Goal: Contribute content: Add original content to the website for others to see

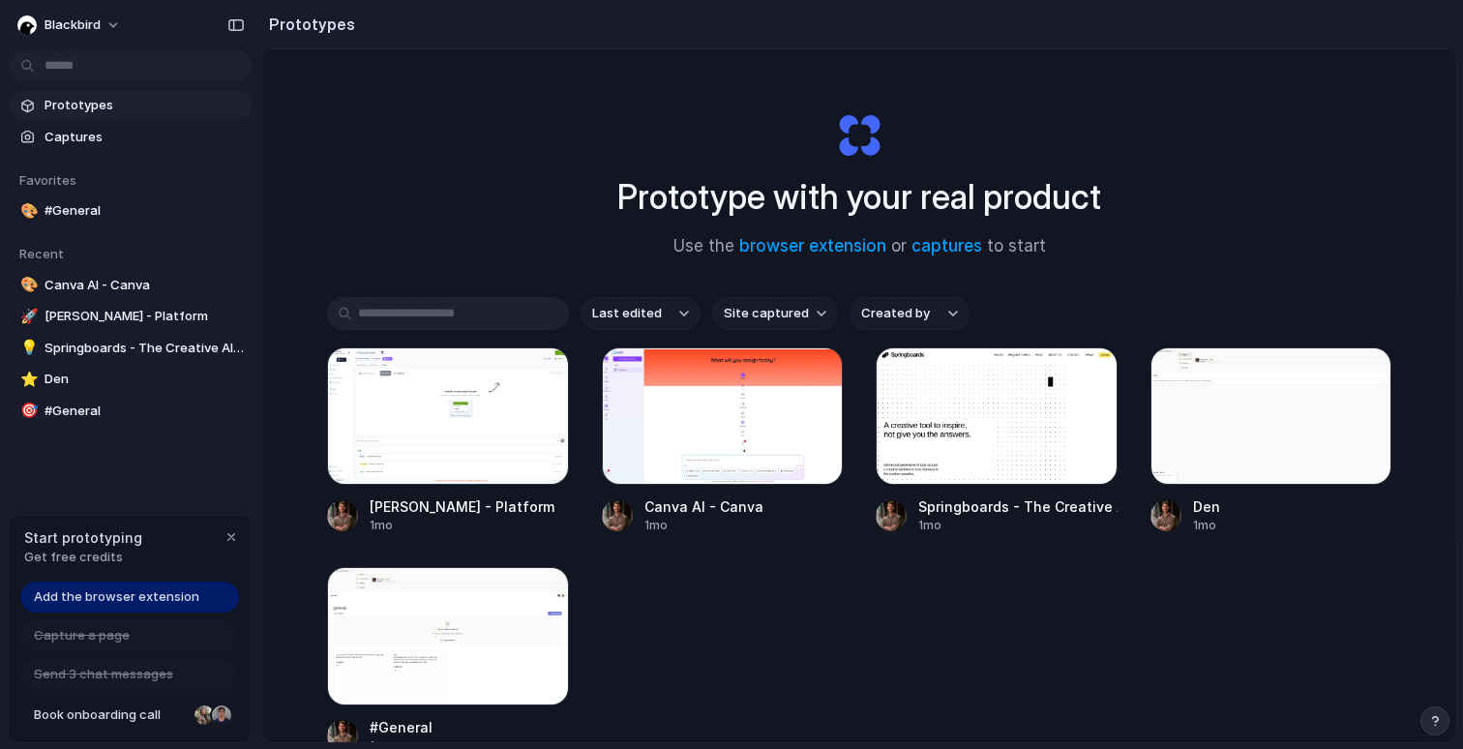
click at [163, 599] on span "Add the browser extension" at bounding box center [116, 596] width 165 height 19
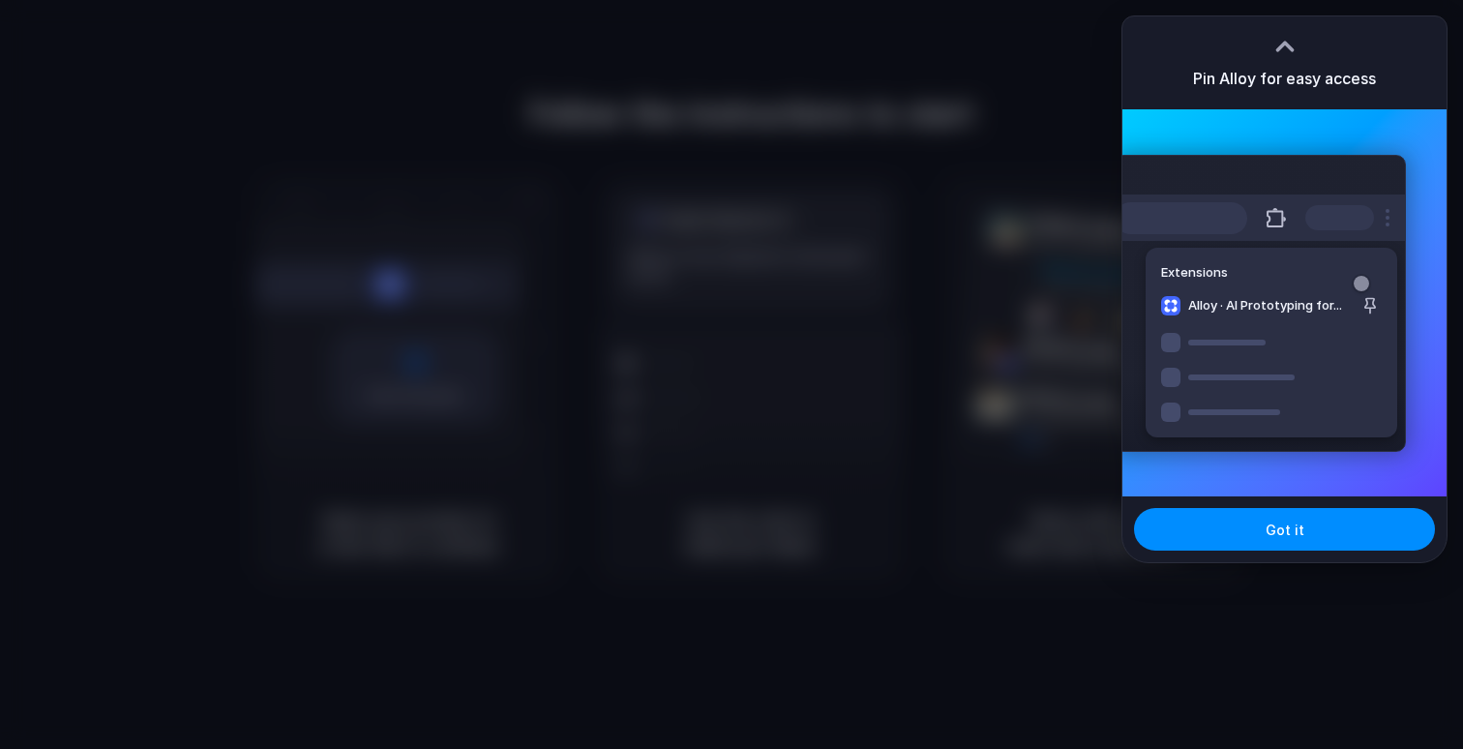
click at [1284, 131] on div "Extensions Alloy · AI Prototyping for..." at bounding box center [1284, 302] width 324 height 387
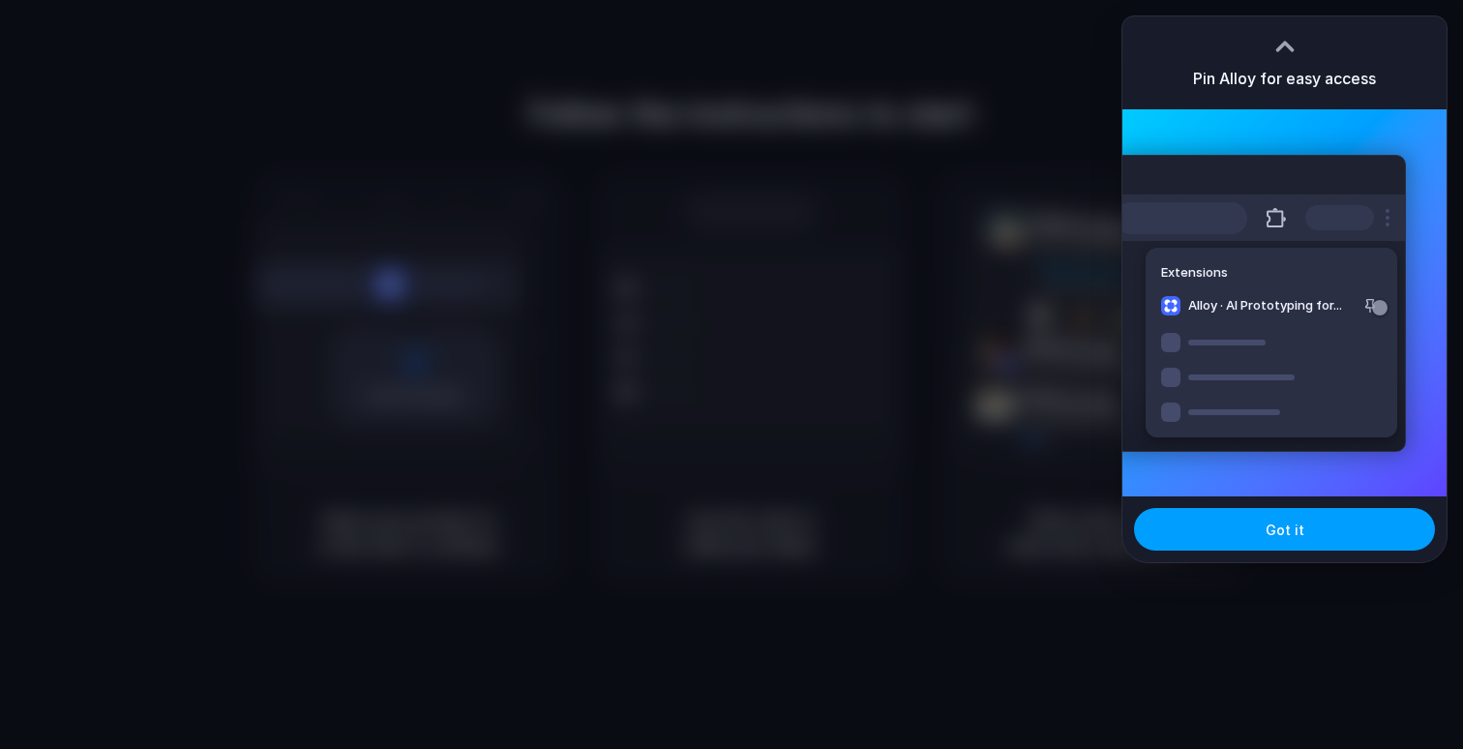
click at [1270, 535] on span "Got it" at bounding box center [1285, 530] width 39 height 20
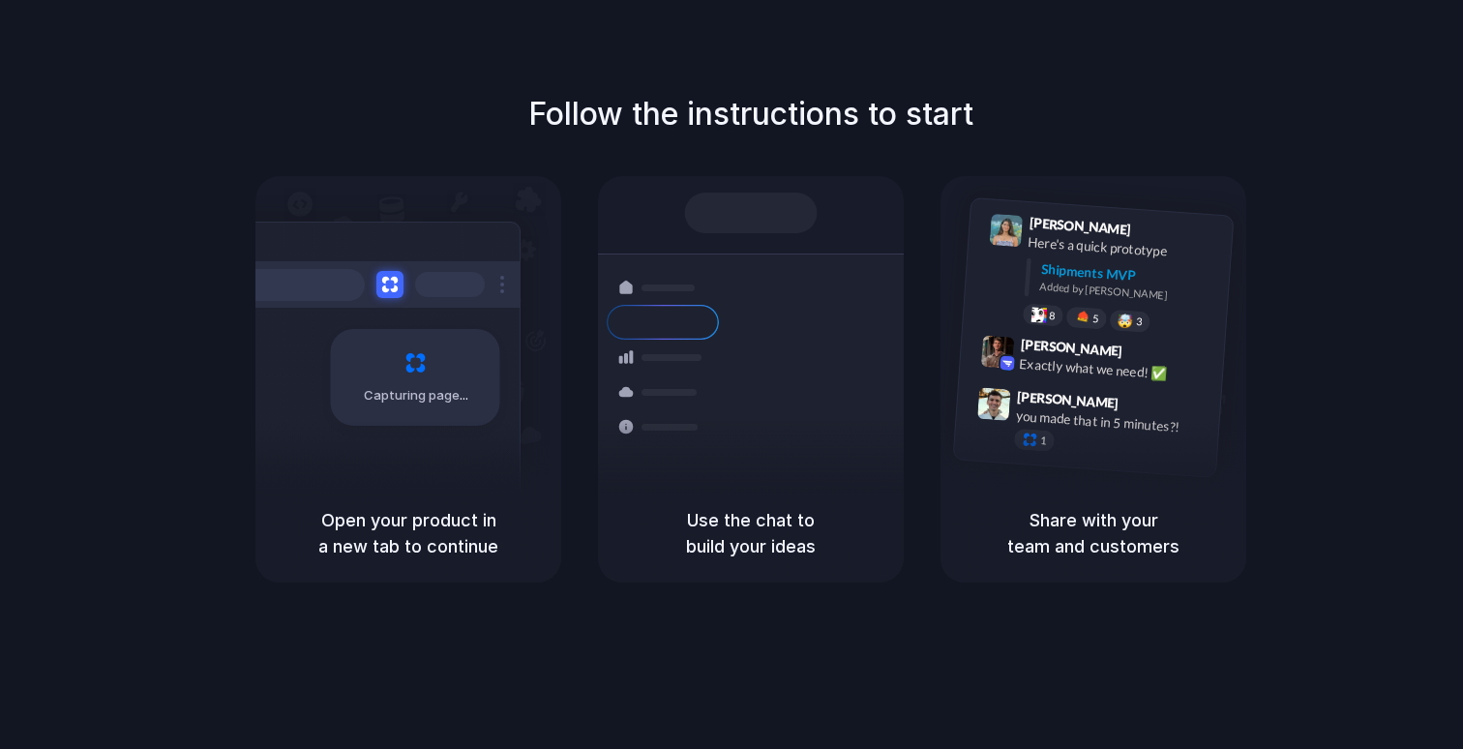
drag, startPoint x: 598, startPoint y: 120, endPoint x: 700, endPoint y: 116, distance: 101.7
click at [700, 116] on h1 "Follow the instructions to start" at bounding box center [750, 114] width 445 height 46
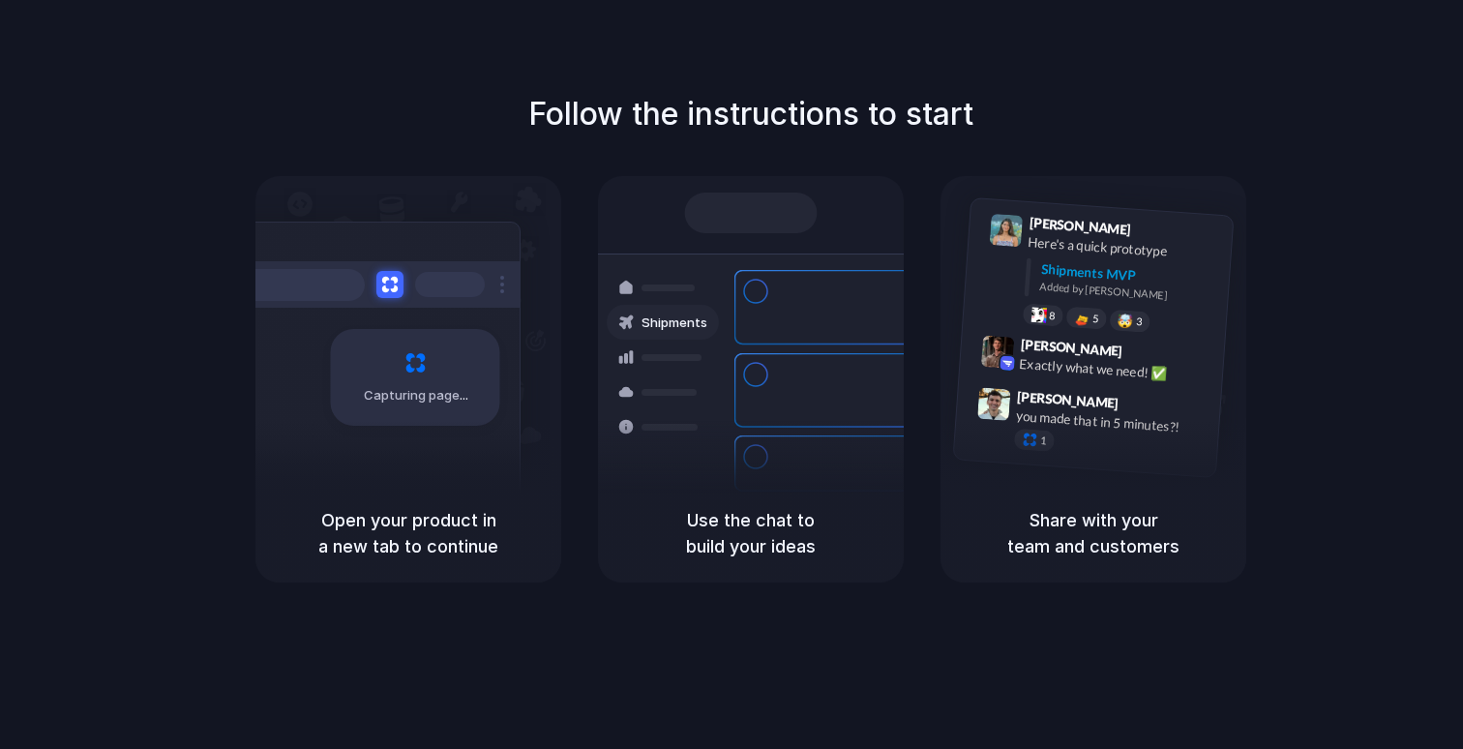
drag, startPoint x: 406, startPoint y: 522, endPoint x: 464, endPoint y: 543, distance: 60.9
click at [464, 543] on h5 "Open your product in a new tab to continue" at bounding box center [408, 533] width 259 height 52
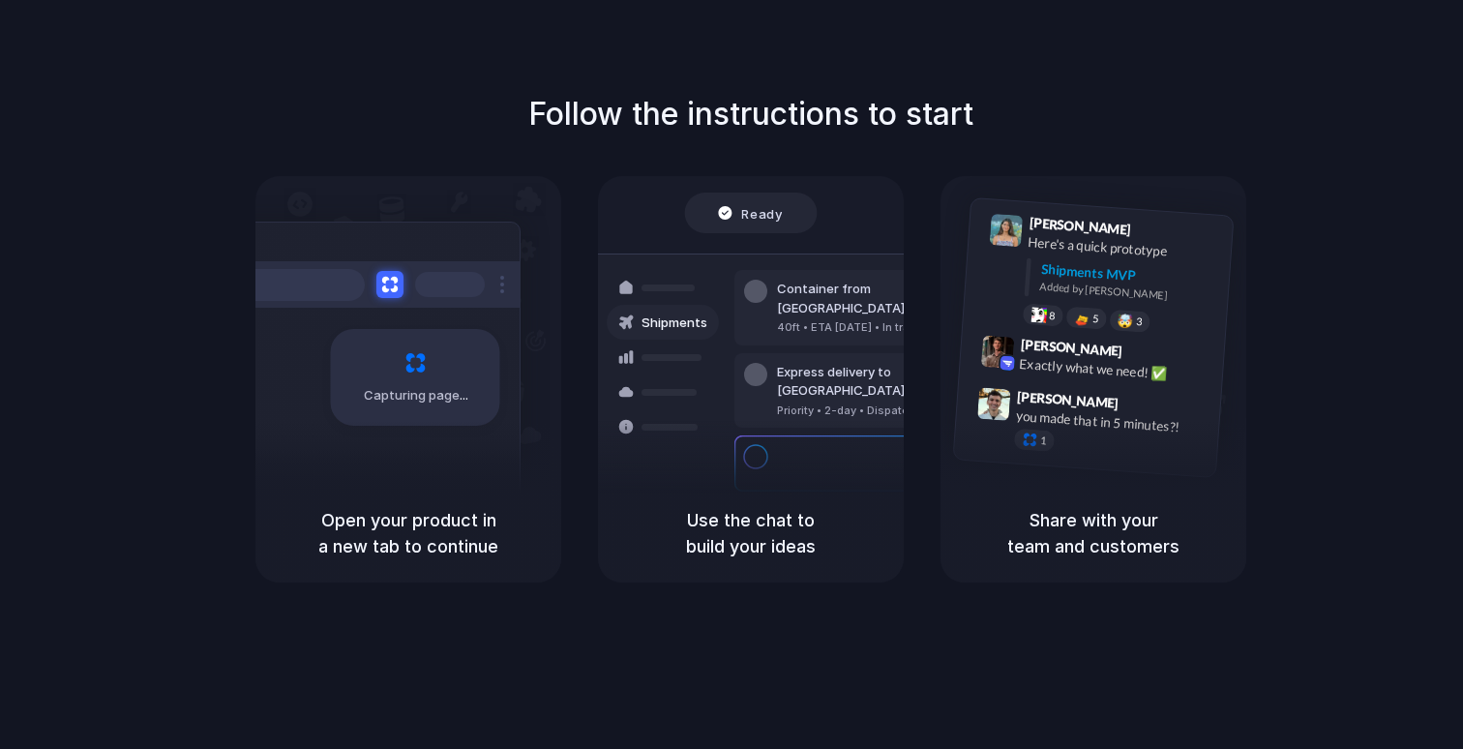
drag, startPoint x: 471, startPoint y: 560, endPoint x: 408, endPoint y: 515, distance: 77.6
click at [408, 515] on div "Open your product in a new tab to continue" at bounding box center [408, 533] width 306 height 99
click at [408, 515] on h5 "Open your product in a new tab to continue" at bounding box center [408, 533] width 259 height 52
drag, startPoint x: 408, startPoint y: 515, endPoint x: 486, endPoint y: 553, distance: 86.1
click at [486, 552] on h5 "Open your product in a new tab to continue" at bounding box center [408, 533] width 259 height 52
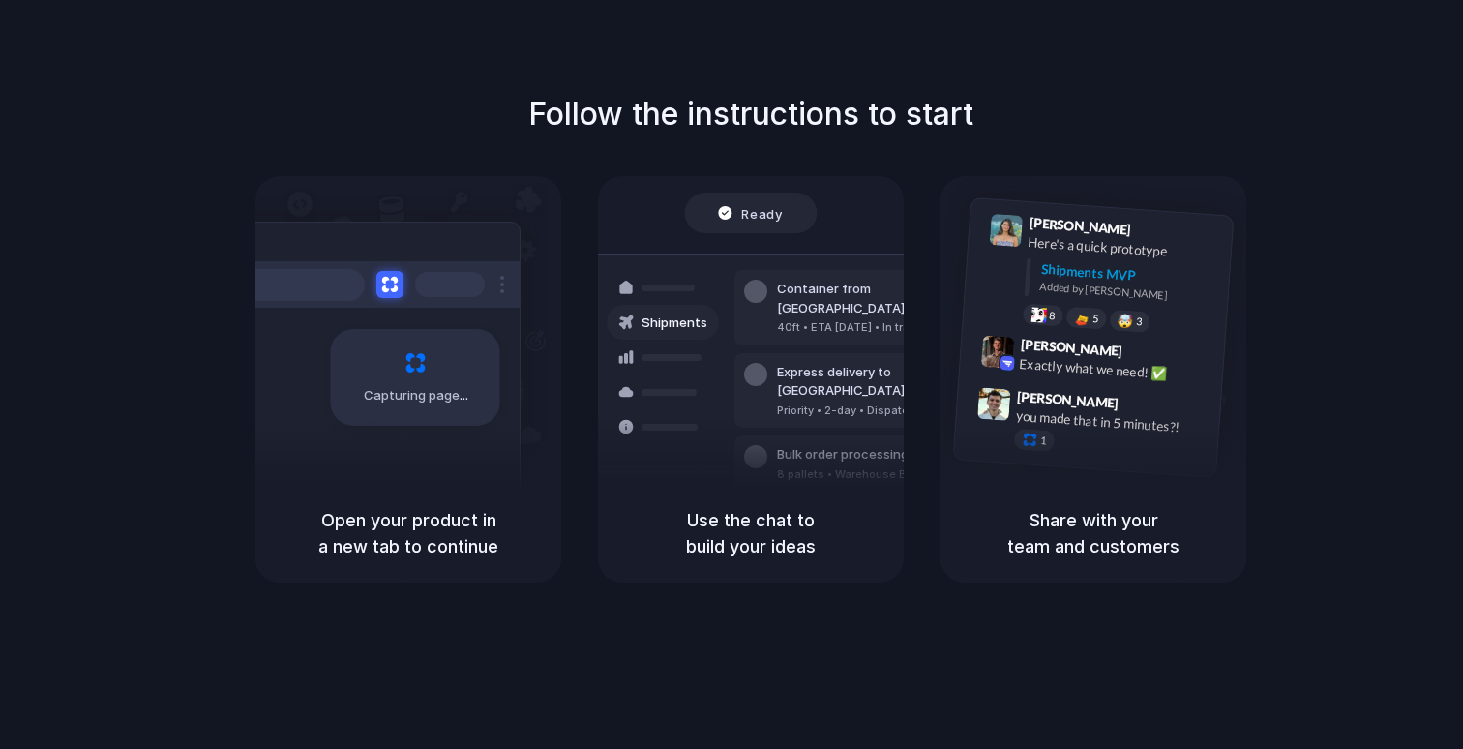
click at [486, 553] on h5 "Open your product in a new tab to continue" at bounding box center [408, 533] width 259 height 52
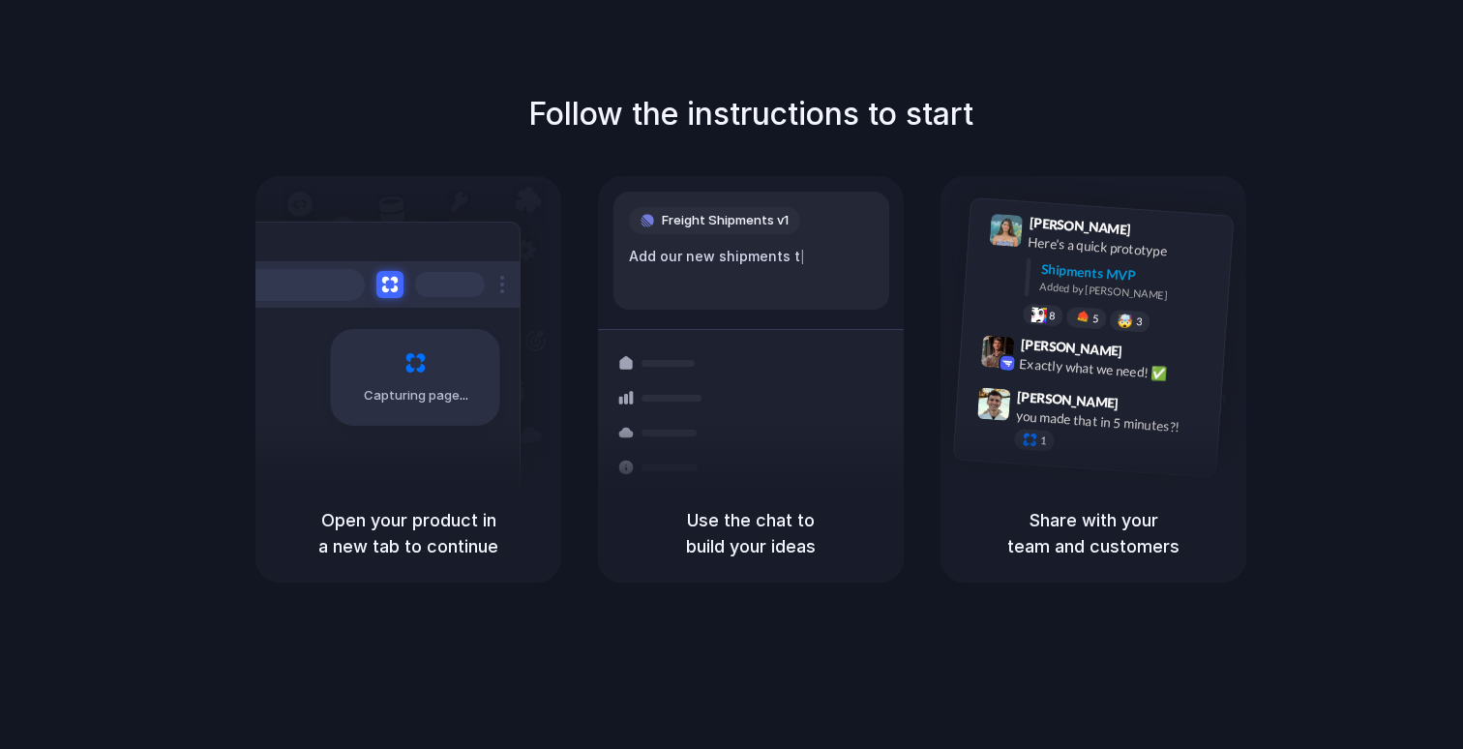
drag, startPoint x: 754, startPoint y: 512, endPoint x: 809, endPoint y: 537, distance: 60.6
click at [808, 536] on h5 "Use the chat to build your ideas" at bounding box center [750, 533] width 259 height 52
click at [809, 537] on h5 "Use the chat to build your ideas" at bounding box center [750, 533] width 259 height 52
drag, startPoint x: 809, startPoint y: 537, endPoint x: 738, endPoint y: 495, distance: 82.0
click at [738, 495] on div "Use the chat to build your ideas" at bounding box center [751, 533] width 306 height 99
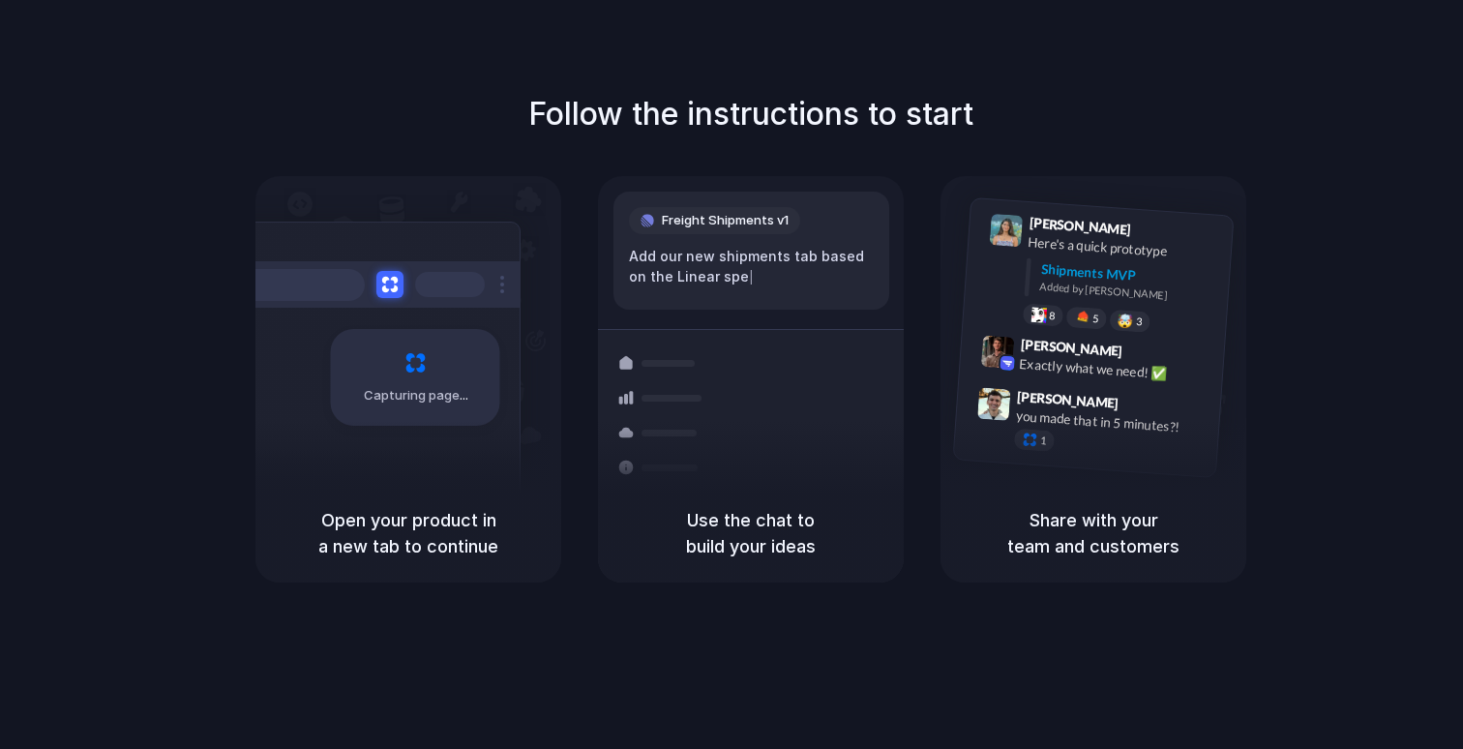
click at [738, 495] on div "Use the chat to build your ideas" at bounding box center [751, 533] width 306 height 99
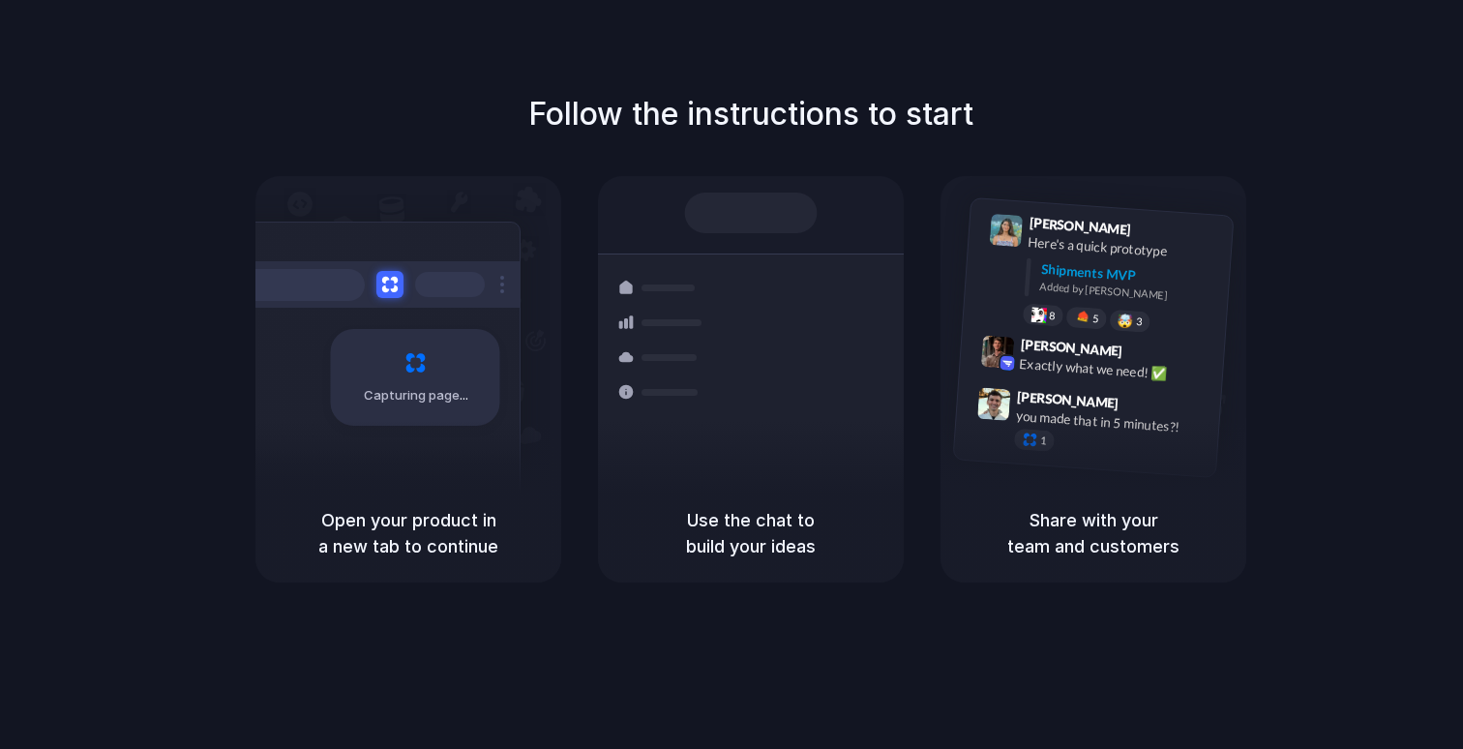
drag, startPoint x: 738, startPoint y: 495, endPoint x: 811, endPoint y: 528, distance: 79.7
click at [809, 527] on div "Use the chat to build your ideas" at bounding box center [751, 533] width 306 height 99
click at [811, 528] on h5 "Use the chat to build your ideas" at bounding box center [750, 533] width 259 height 52
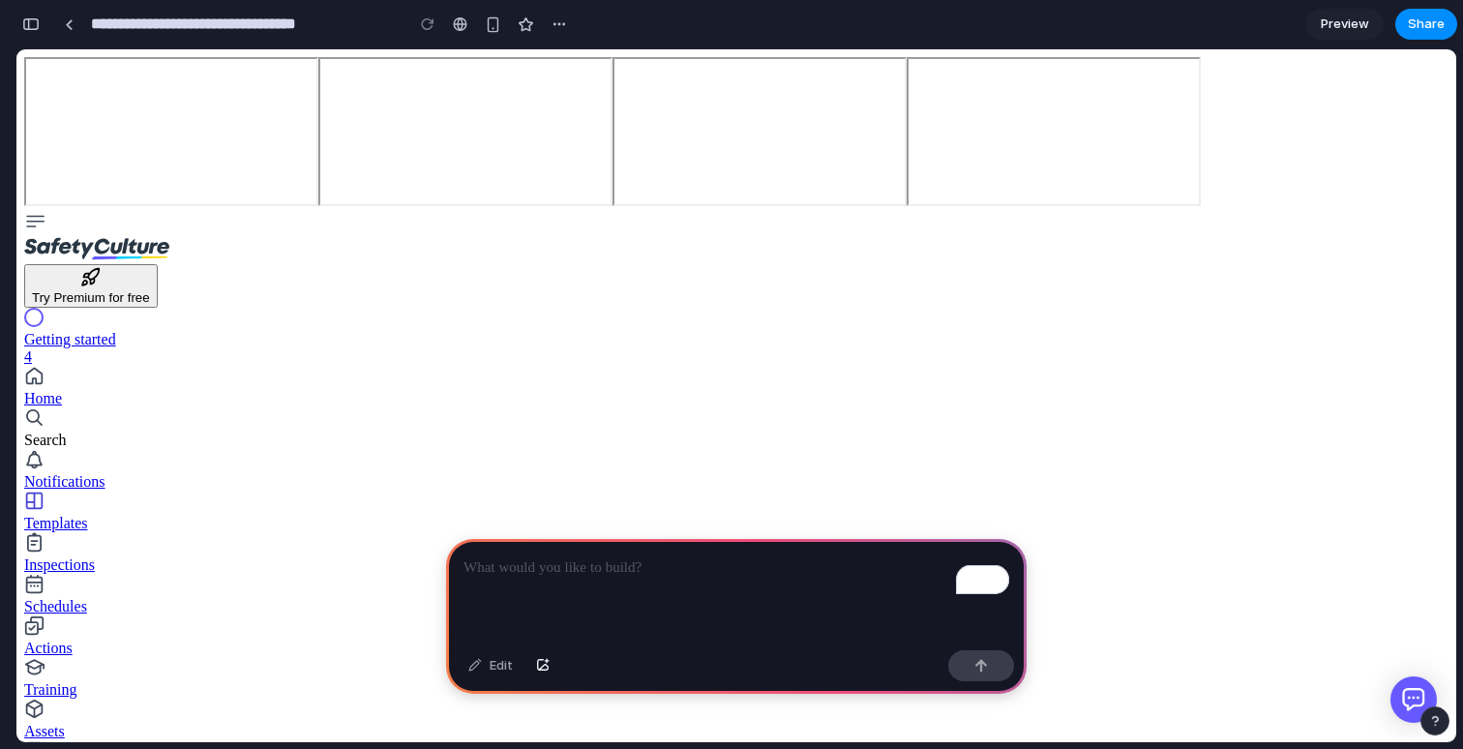
type input "*"
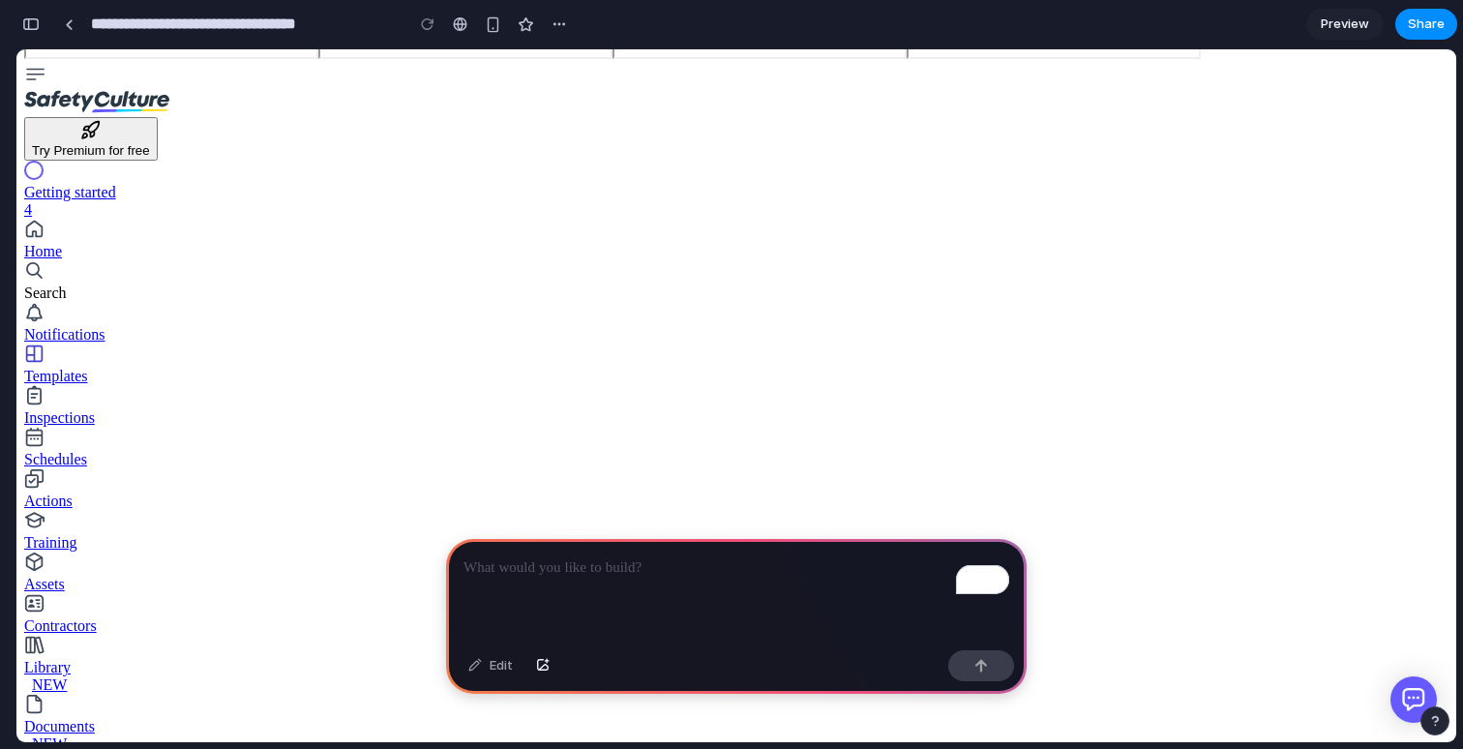
click at [85, 243] on div "Home" at bounding box center [736, 251] width 1424 height 17
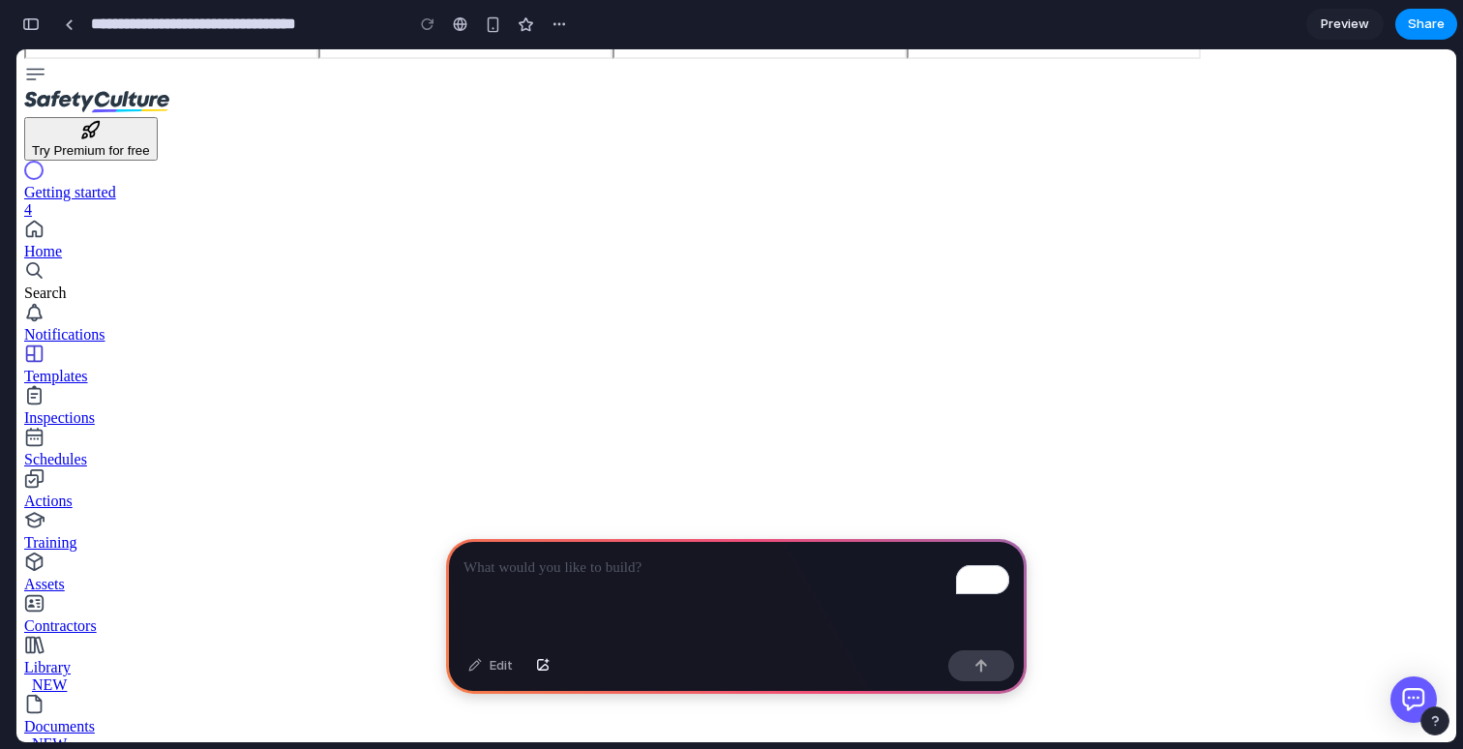
scroll to position [0, 0]
type input "*"
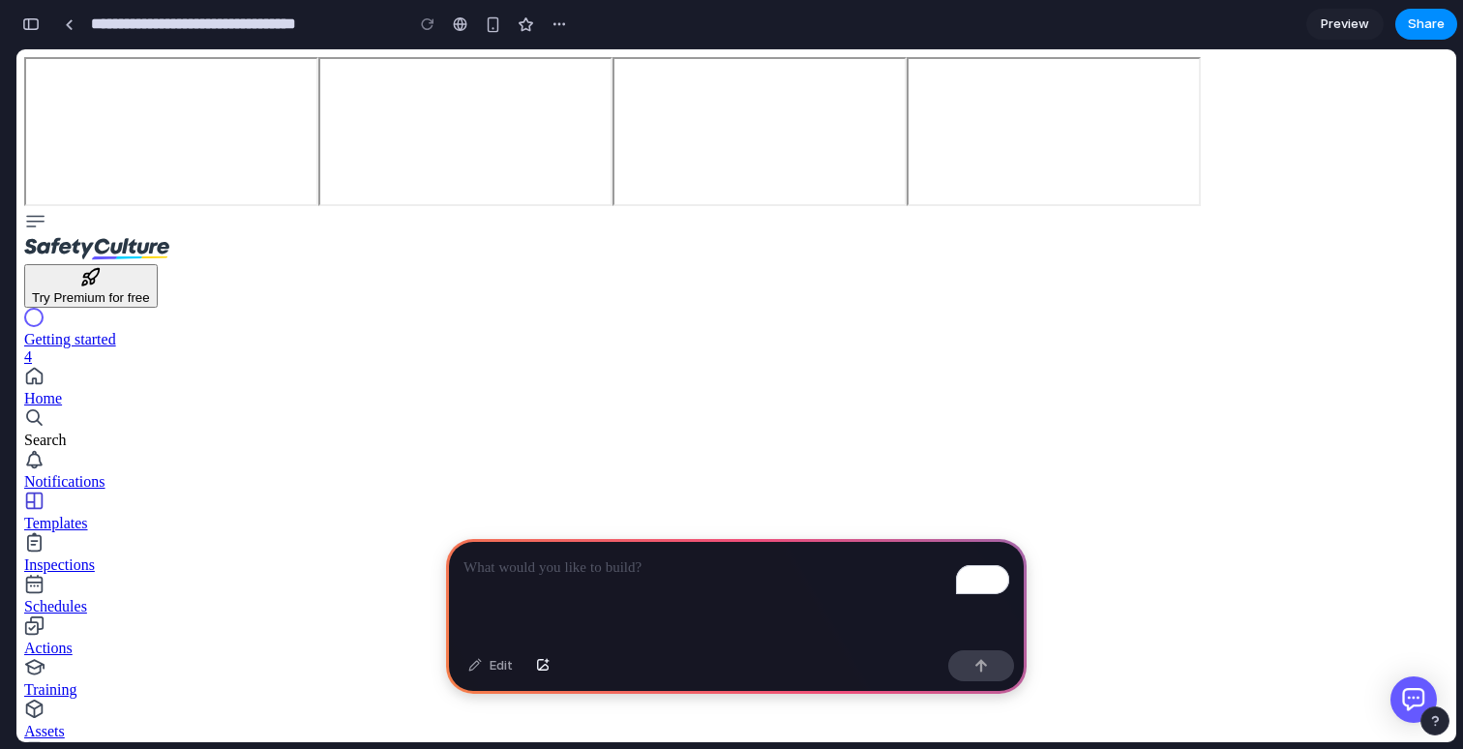
scroll to position [8, 0]
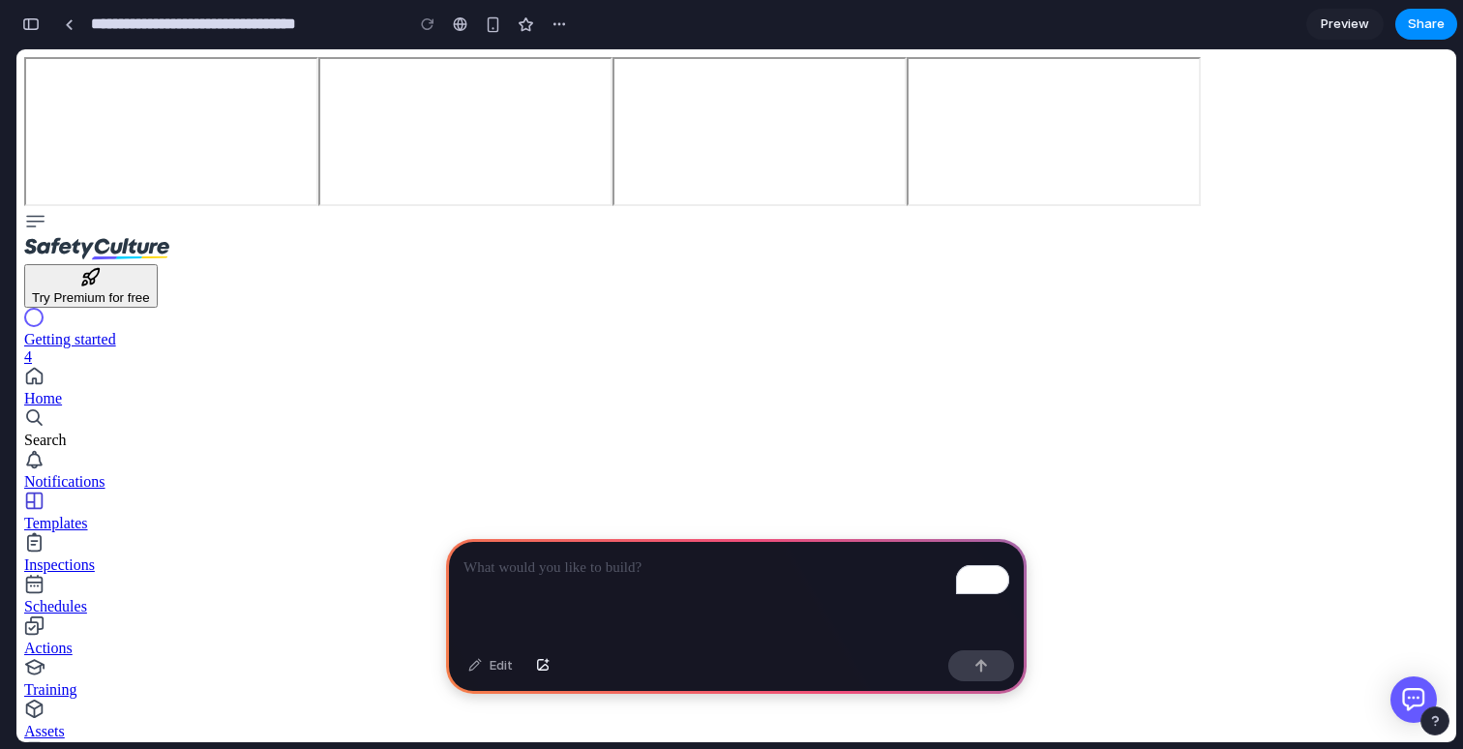
scroll to position [0, 0]
click at [669, 586] on div "To enrich screen reader interactions, please activate Accessibility in Grammarl…" at bounding box center [736, 591] width 581 height 104
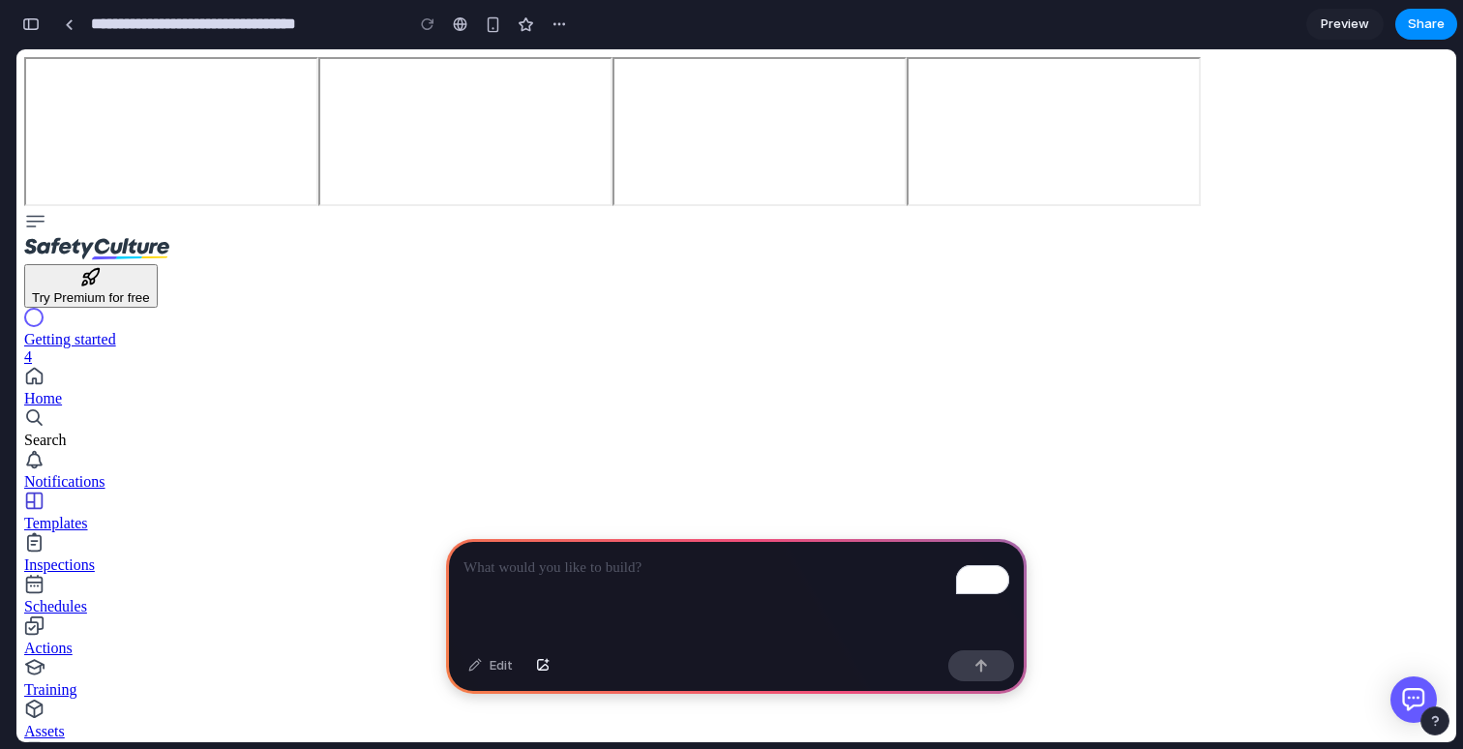
click at [571, 568] on p "To enrich screen reader interactions, please activate Accessibility in Grammarl…" at bounding box center [737, 567] width 546 height 23
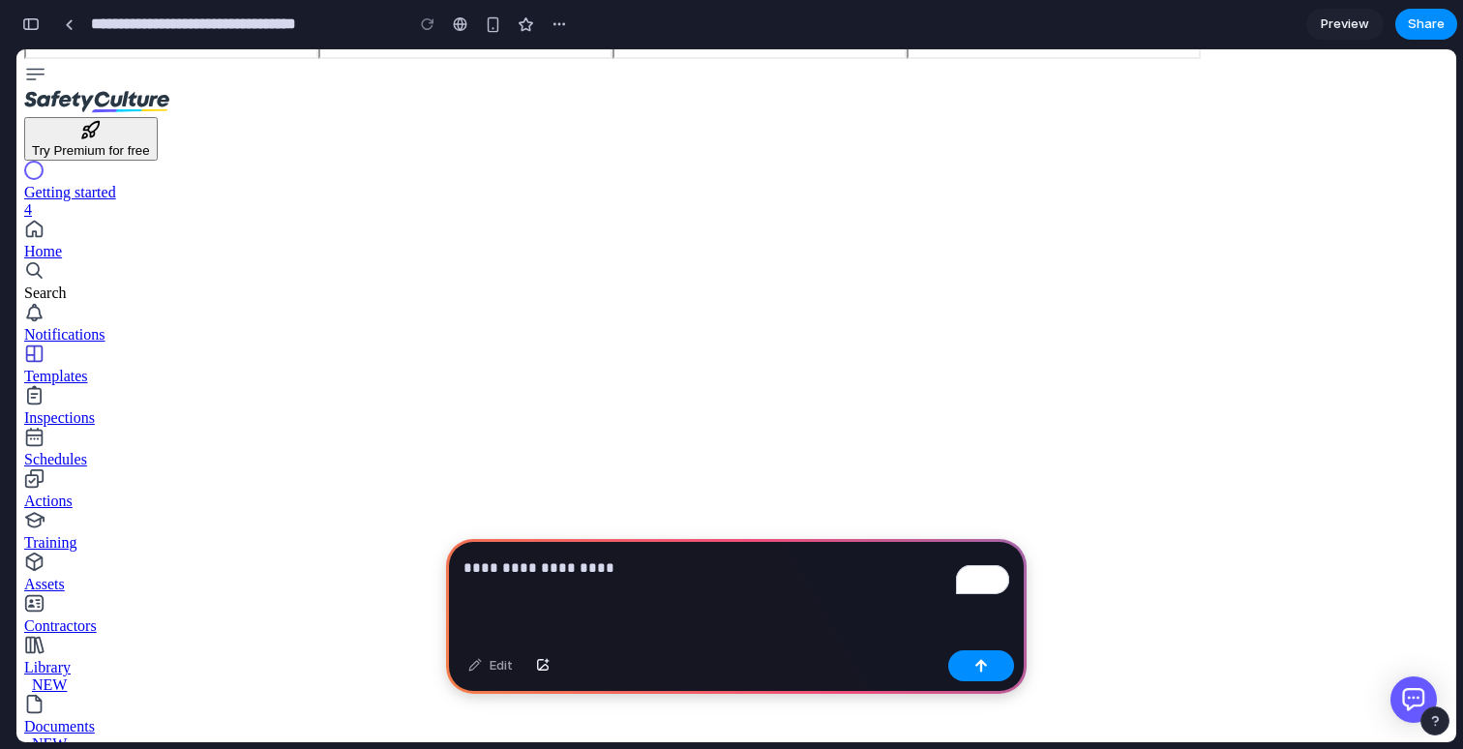
scroll to position [582, 0]
drag, startPoint x: 647, startPoint y: 617, endPoint x: 385, endPoint y: 568, distance: 266.8
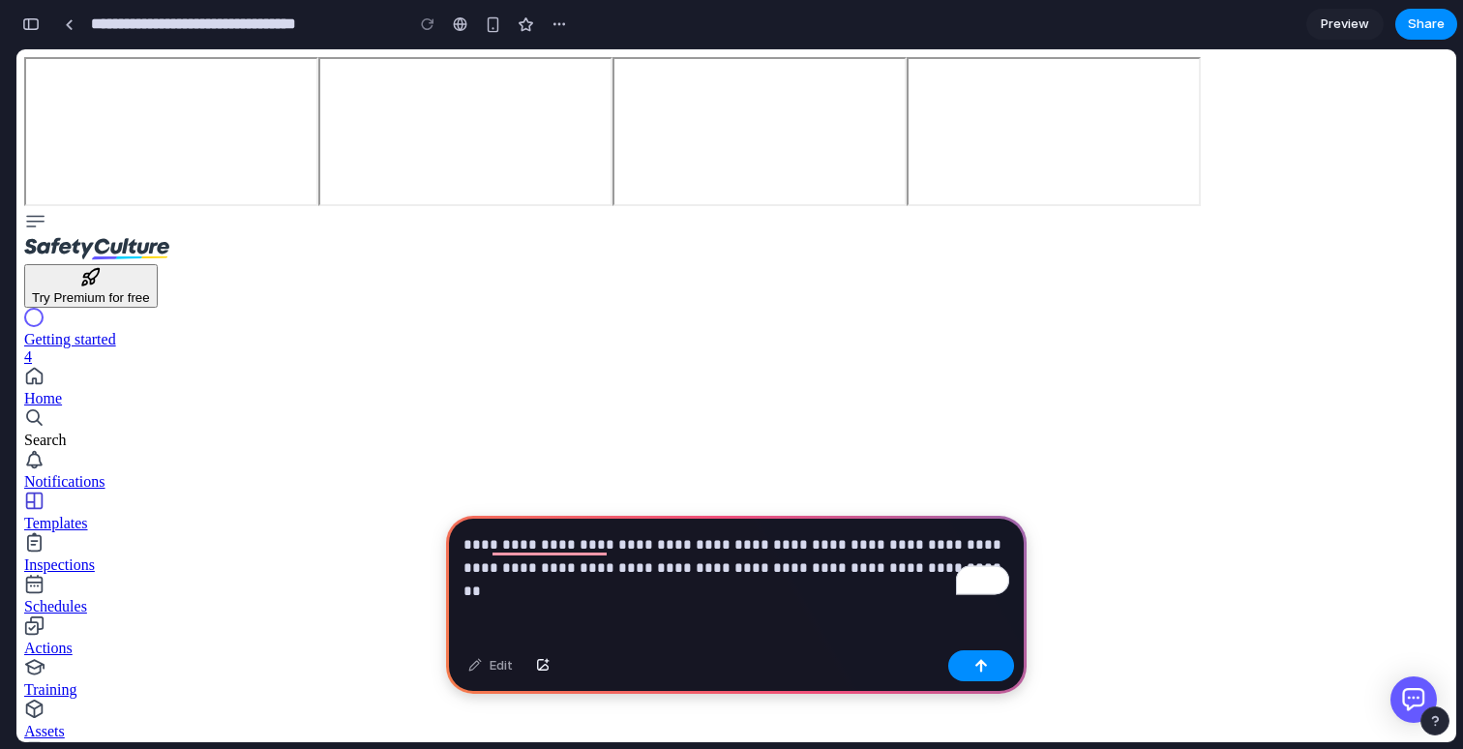
scroll to position [178, 0]
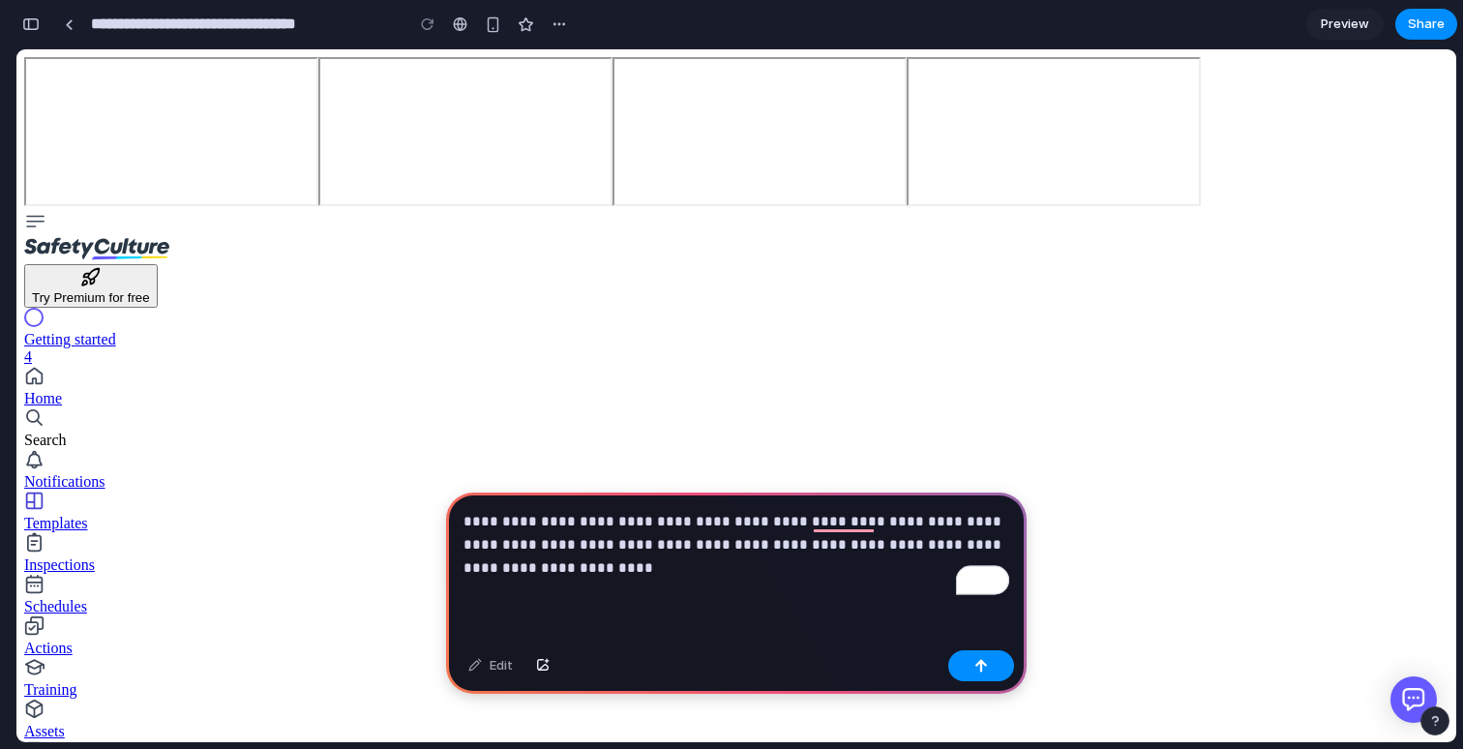
click at [628, 547] on p "**********" at bounding box center [737, 545] width 546 height 70
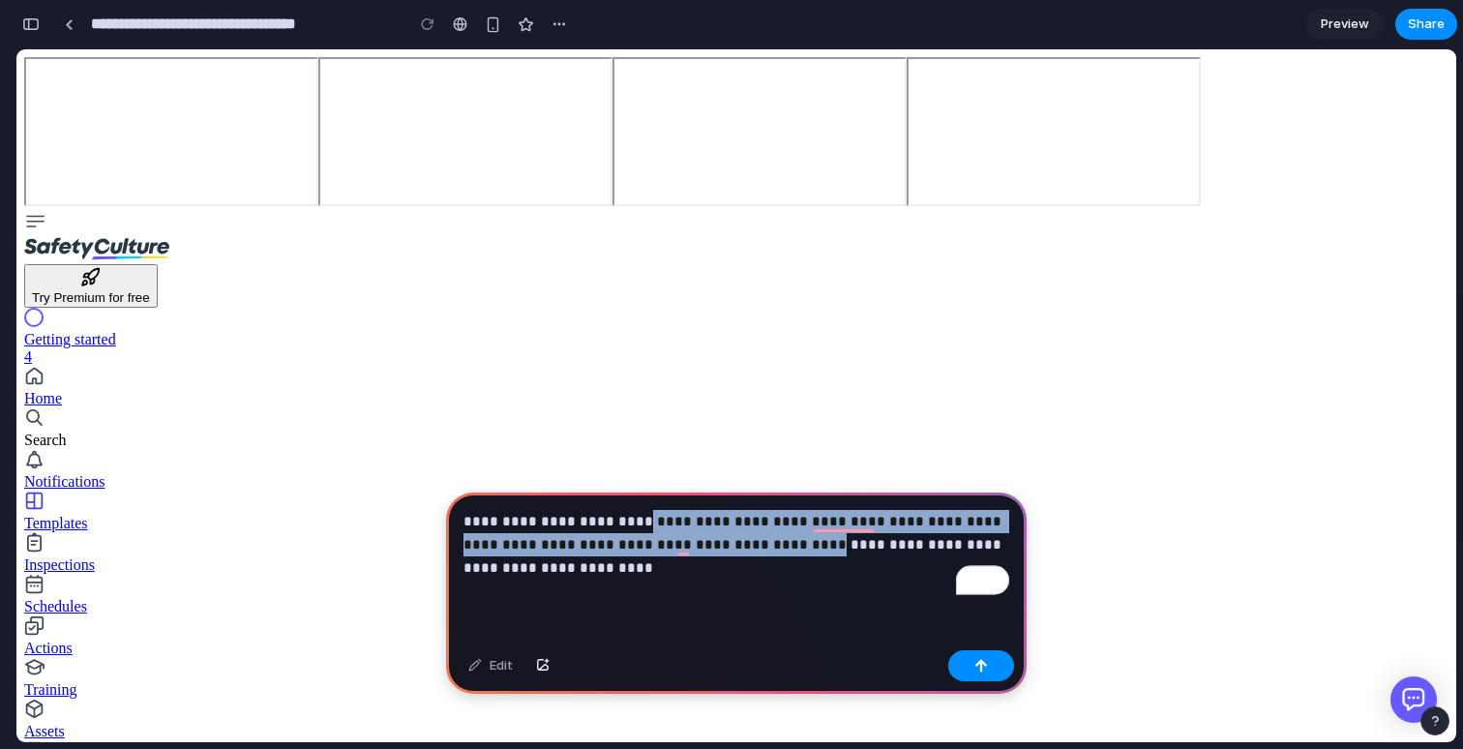
drag, startPoint x: 628, startPoint y: 523, endPoint x: 716, endPoint y: 553, distance: 93.3
click at [715, 553] on p "**********" at bounding box center [737, 545] width 546 height 70
click at [716, 553] on p "**********" at bounding box center [737, 545] width 546 height 70
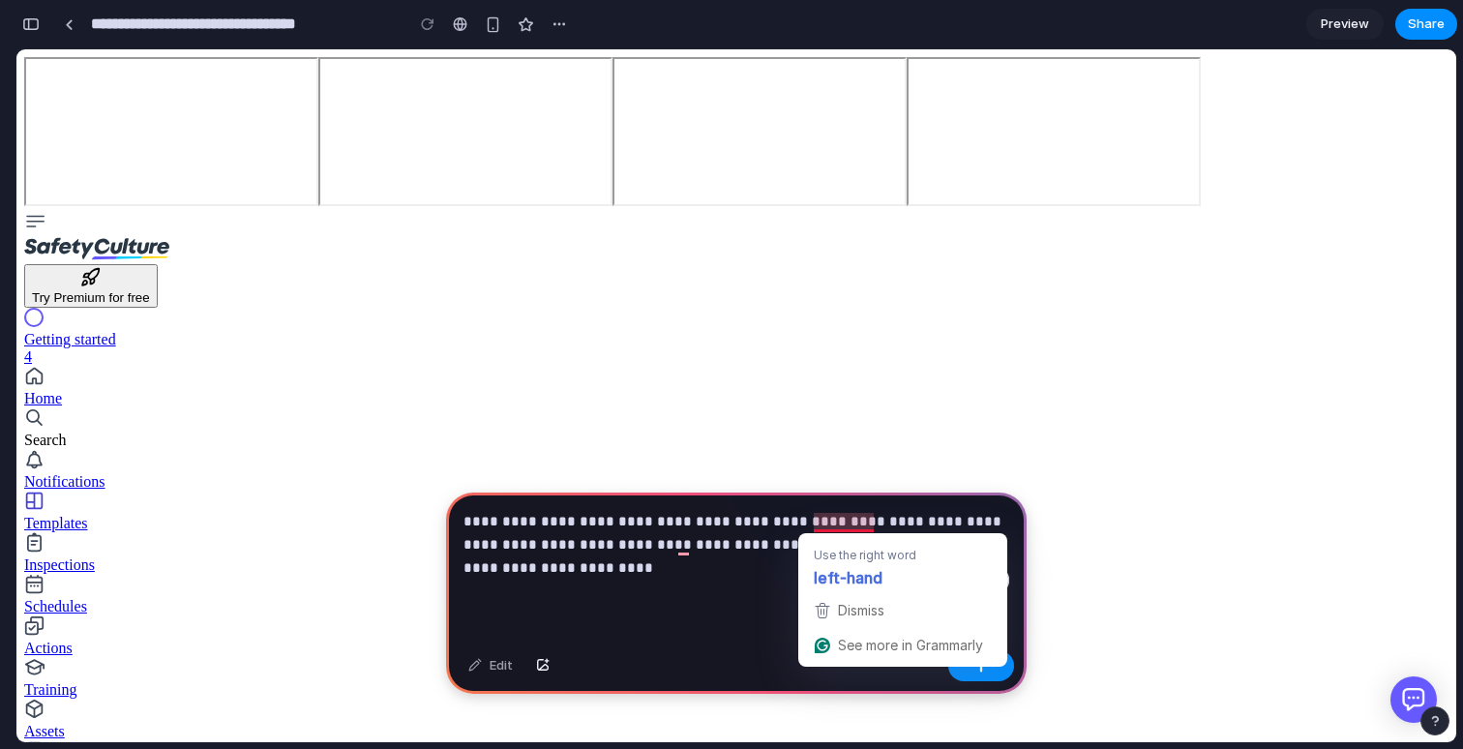
click at [777, 524] on p "**********" at bounding box center [737, 545] width 546 height 70
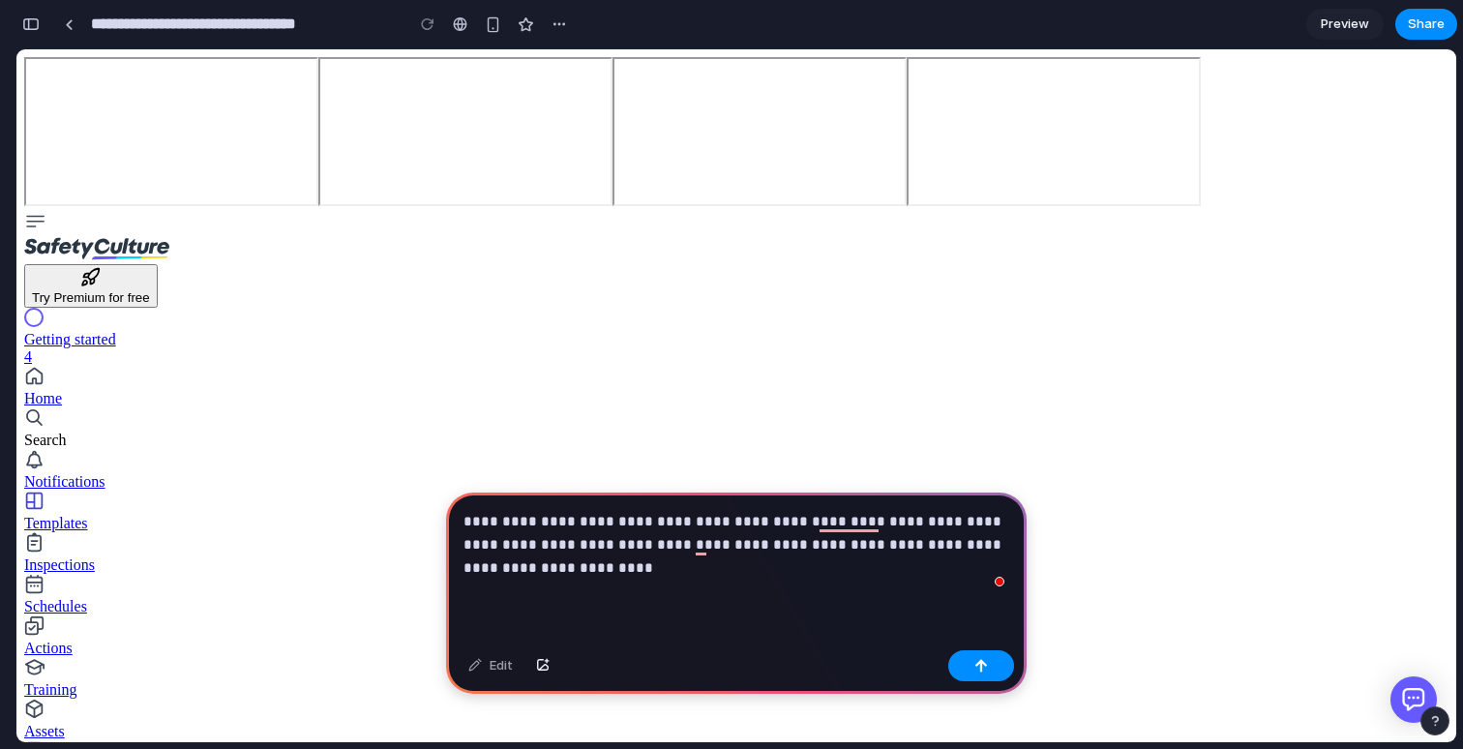
click at [777, 537] on p "**********" at bounding box center [737, 545] width 546 height 70
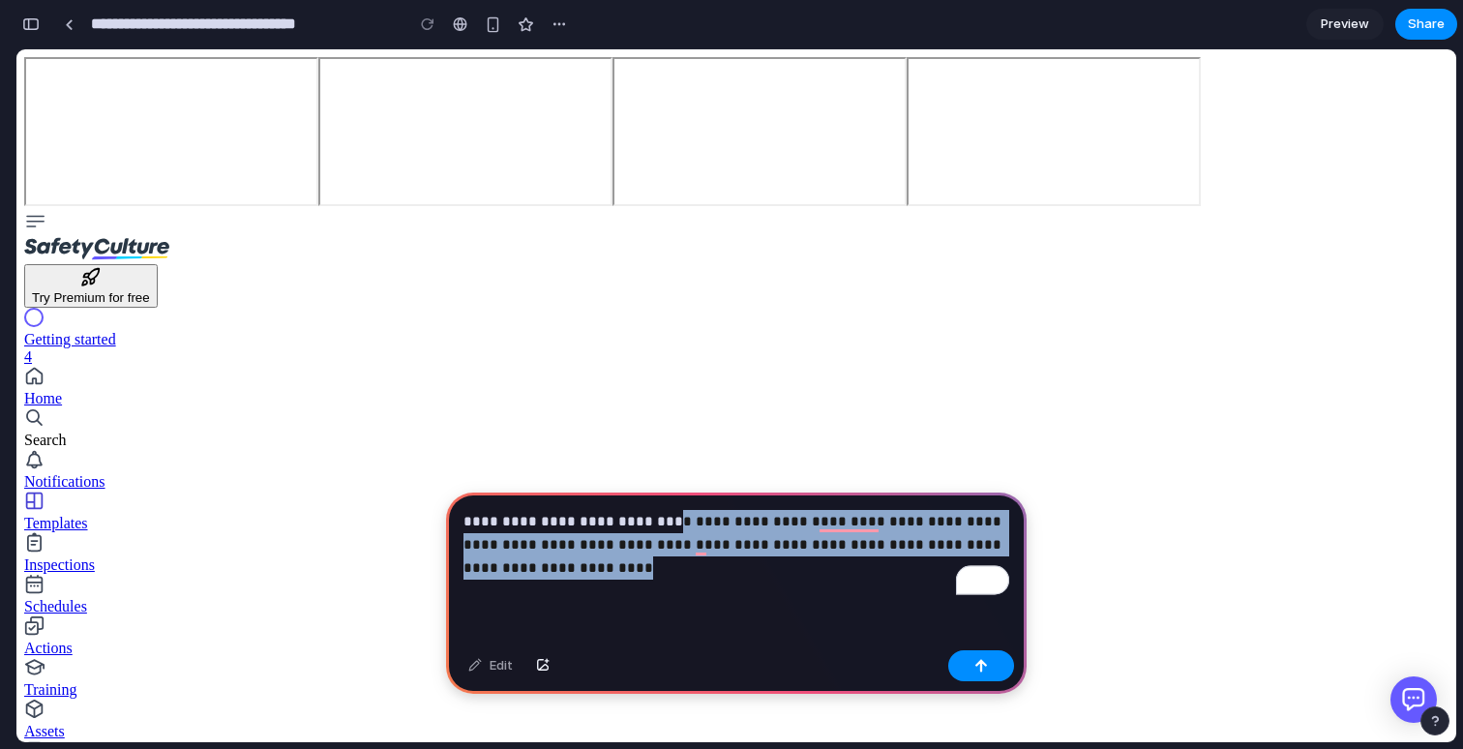
drag, startPoint x: 661, startPoint y: 529, endPoint x: 722, endPoint y: 562, distance: 69.3
click at [722, 562] on p "**********" at bounding box center [737, 545] width 546 height 70
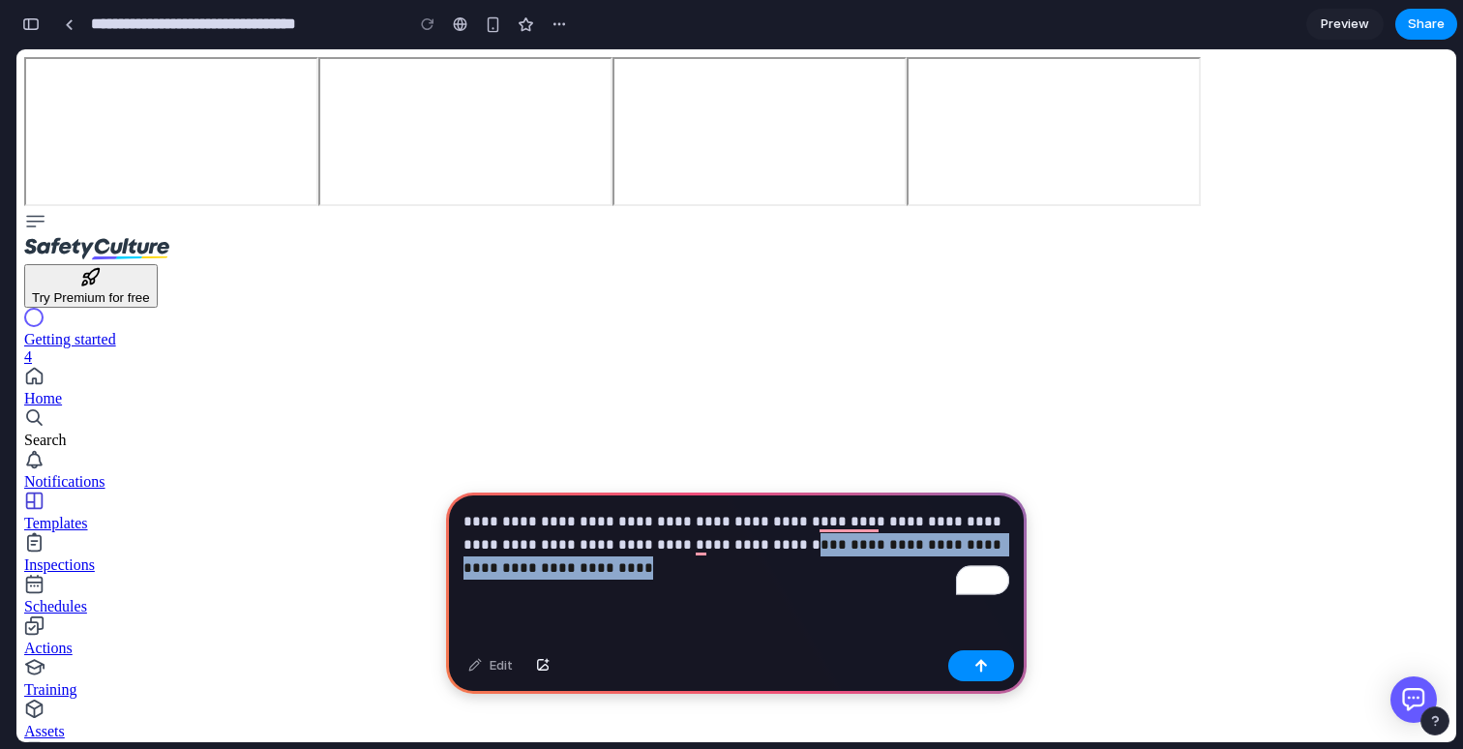
drag, startPoint x: 723, startPoint y: 562, endPoint x: 711, endPoint y: 534, distance: 30.4
click at [711, 534] on p "**********" at bounding box center [737, 545] width 546 height 70
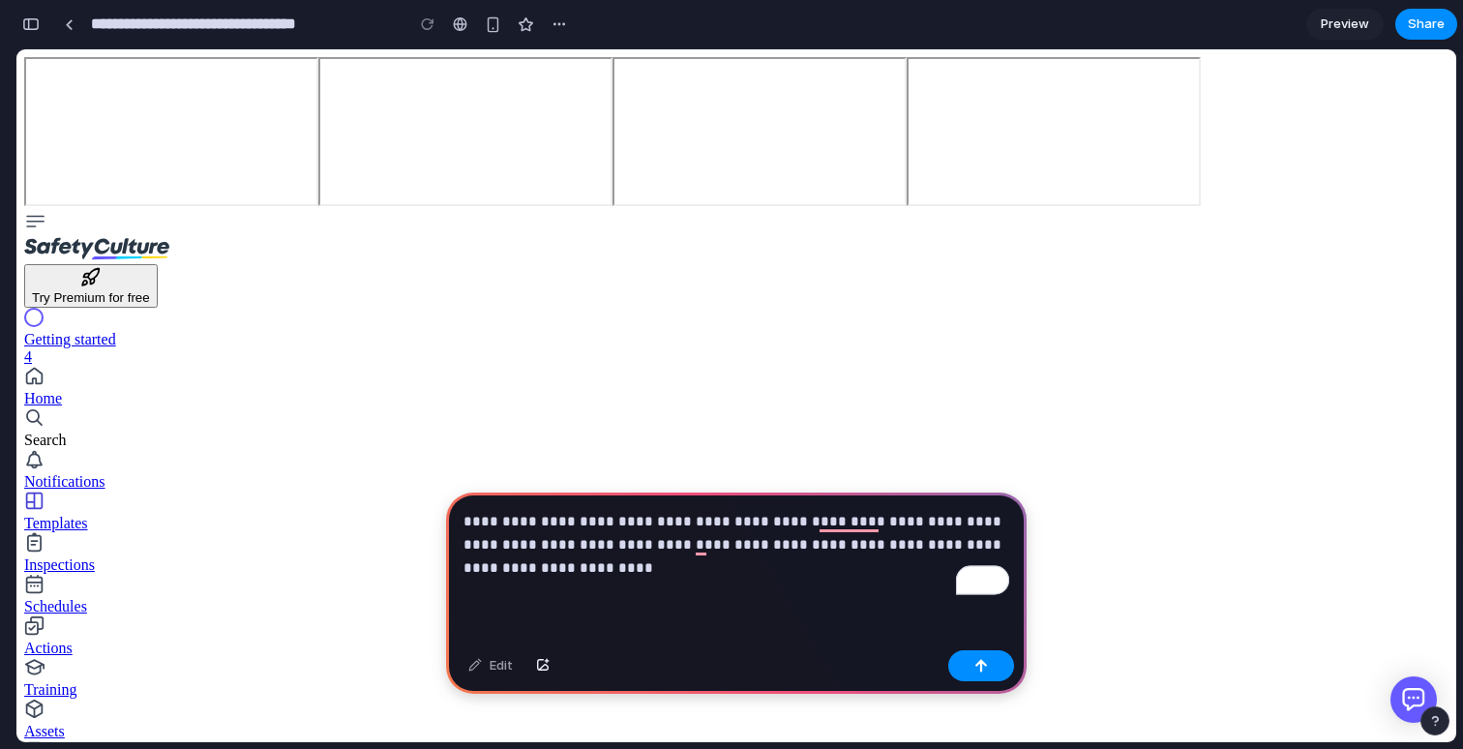
click at [794, 596] on div "**********" at bounding box center [736, 568] width 581 height 150
click at [142, 556] on div "Inspections" at bounding box center [736, 564] width 1424 height 17
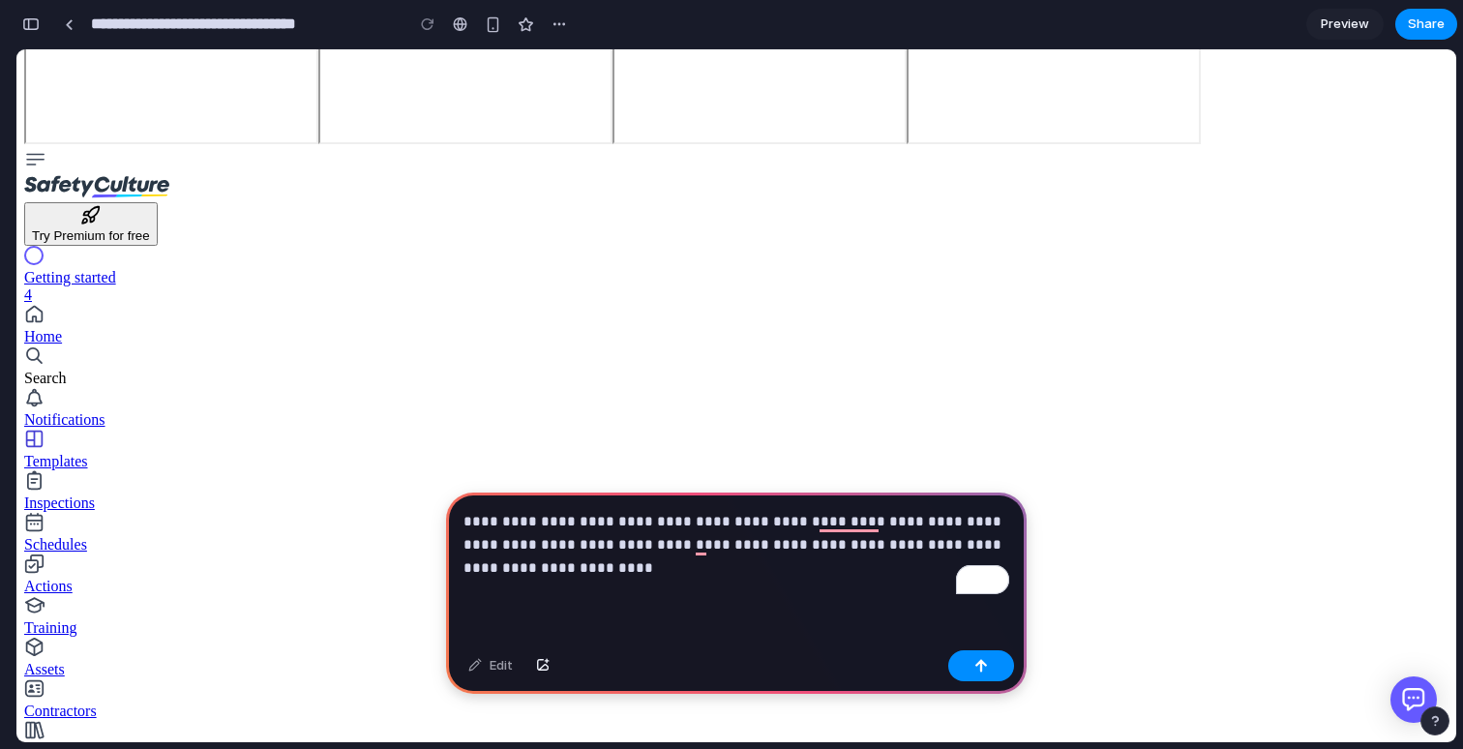
click at [531, 564] on p "**********" at bounding box center [737, 545] width 546 height 70
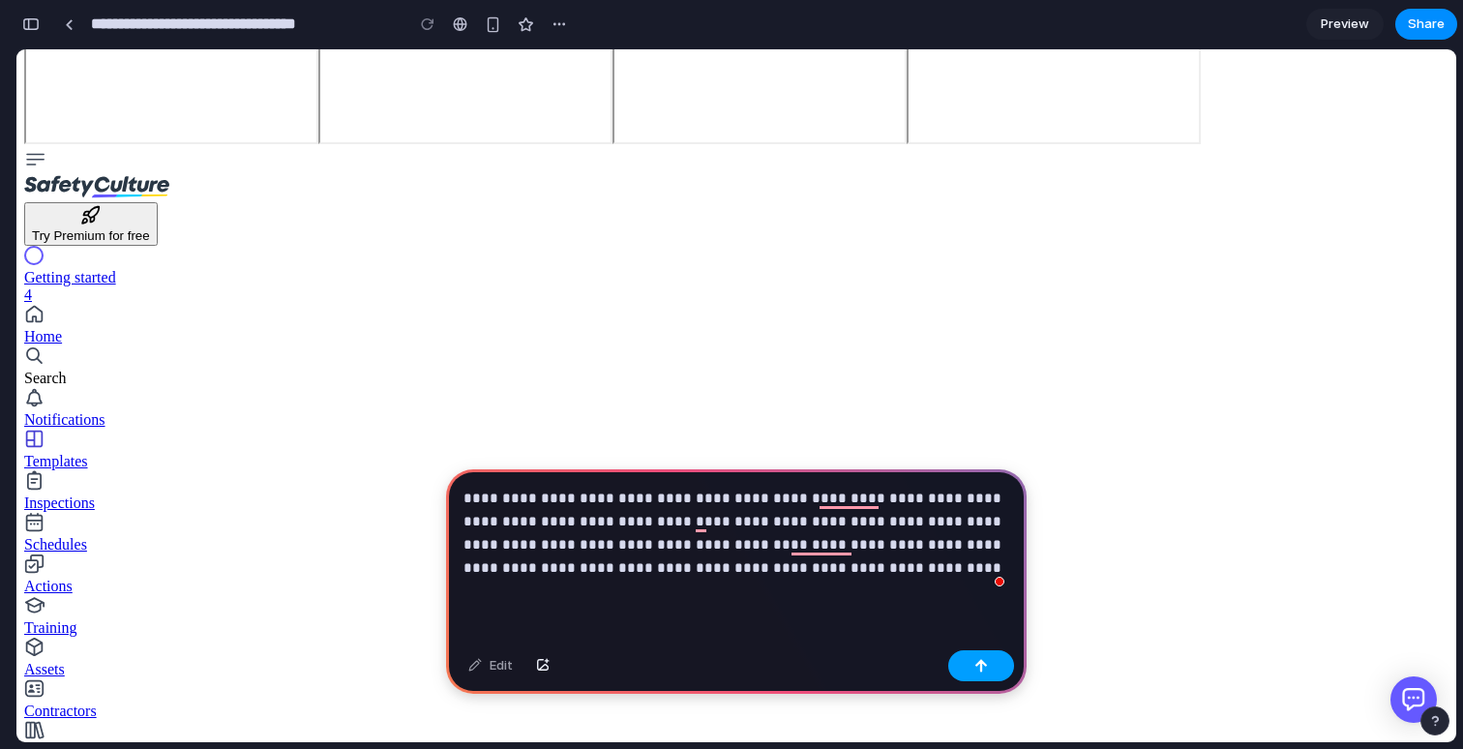
click at [987, 669] on button "button" at bounding box center [981, 665] width 66 height 31
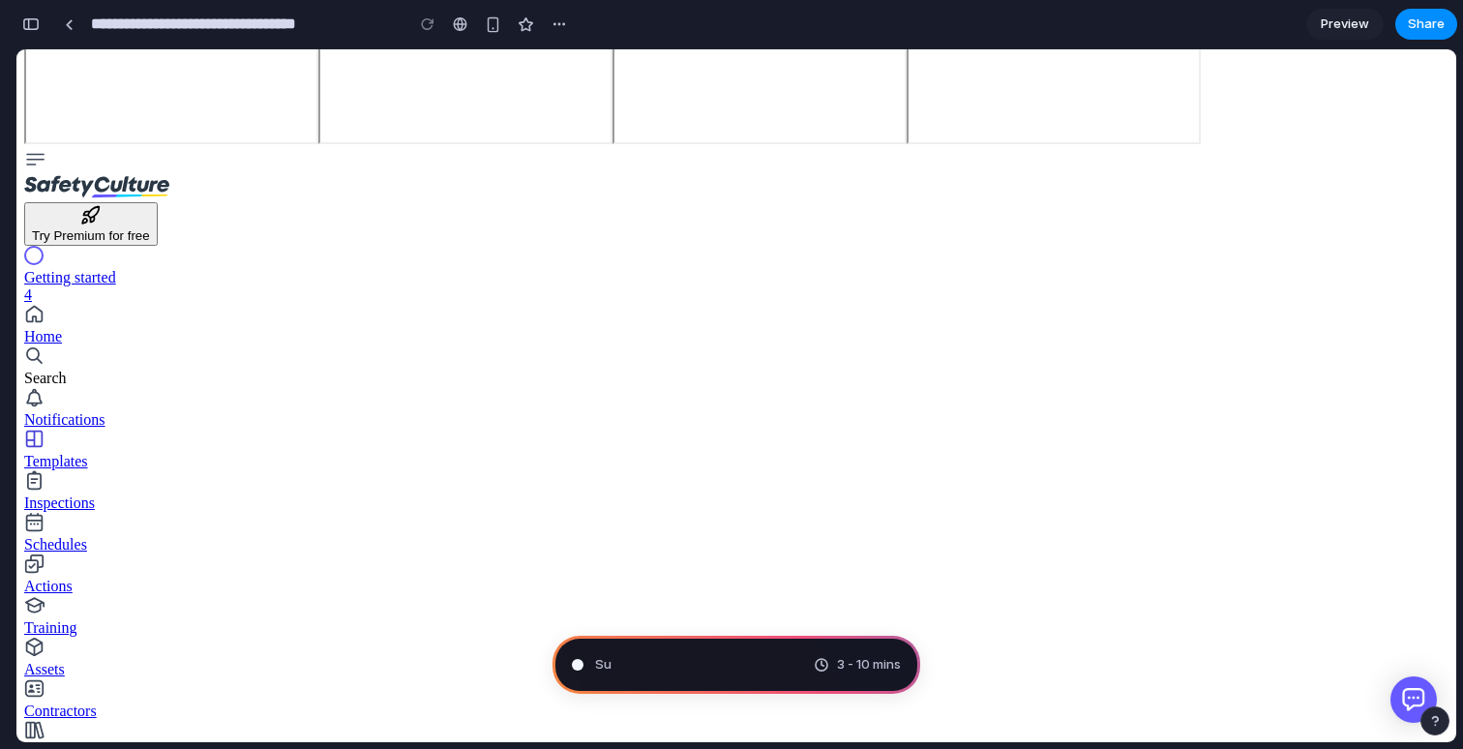
scroll to position [63, 0]
click at [1417, 26] on span "Share" at bounding box center [1426, 24] width 37 height 19
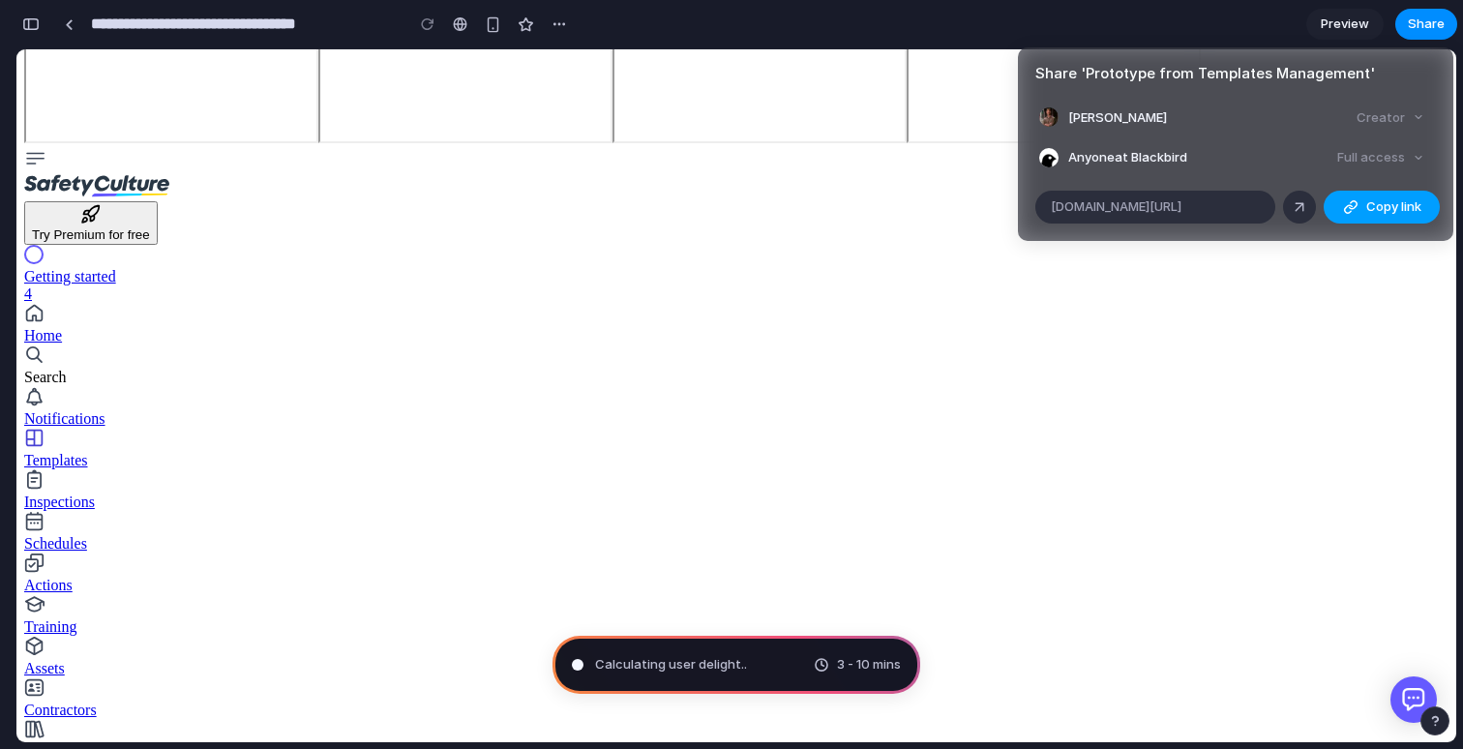
click at [1372, 201] on span "Copy link" at bounding box center [1393, 206] width 55 height 19
click at [1398, 128] on div "Creator" at bounding box center [1390, 118] width 83 height 27
click at [1410, 123] on div "Creator" at bounding box center [1390, 118] width 83 height 27
click at [1413, 120] on div "Creator" at bounding box center [1390, 118] width 83 height 27
click at [1416, 120] on div "Creator" at bounding box center [1390, 118] width 83 height 27
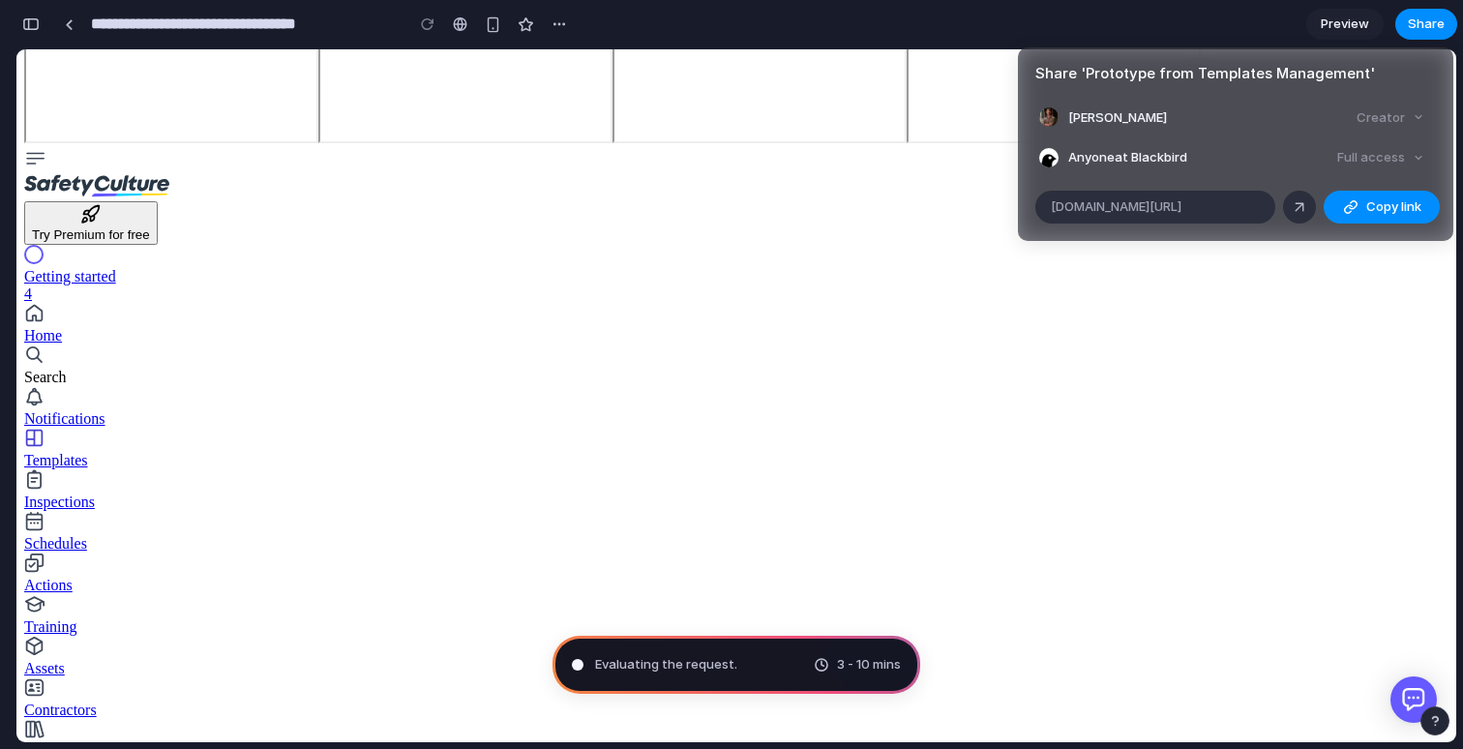
click at [1404, 158] on div "Full access" at bounding box center [1381, 157] width 103 height 27
click at [1403, 163] on div "Full access" at bounding box center [1381, 157] width 103 height 27
drag, startPoint x: 1166, startPoint y: 159, endPoint x: 1283, endPoint y: 159, distance: 117.1
click at [1283, 159] on li "Anyone at Blackbird Full access" at bounding box center [1235, 157] width 393 height 27
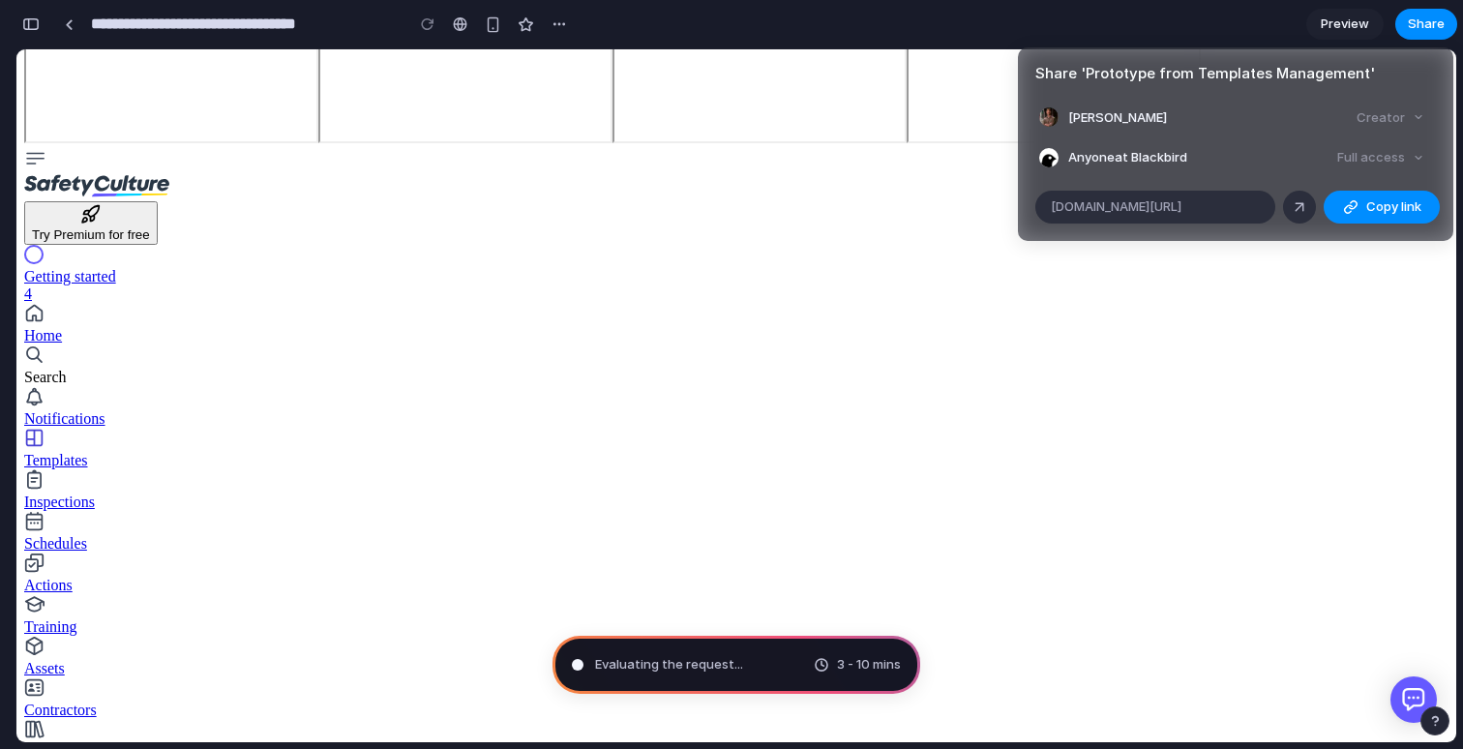
click at [1283, 159] on li "Anyone at Blackbird Full access" at bounding box center [1235, 157] width 393 height 27
type input "**********"
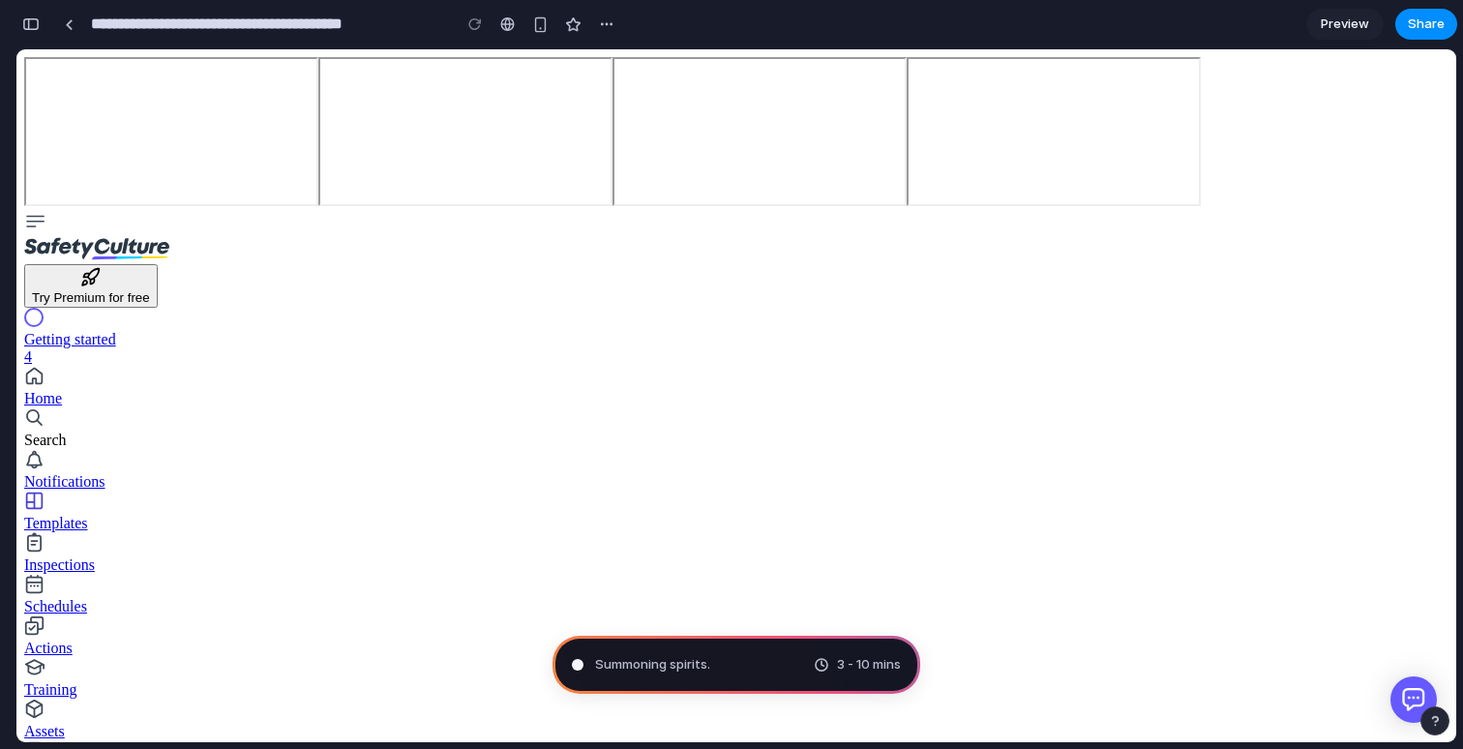
scroll to position [582, 0]
click at [539, 32] on div "button" at bounding box center [540, 24] width 16 height 16
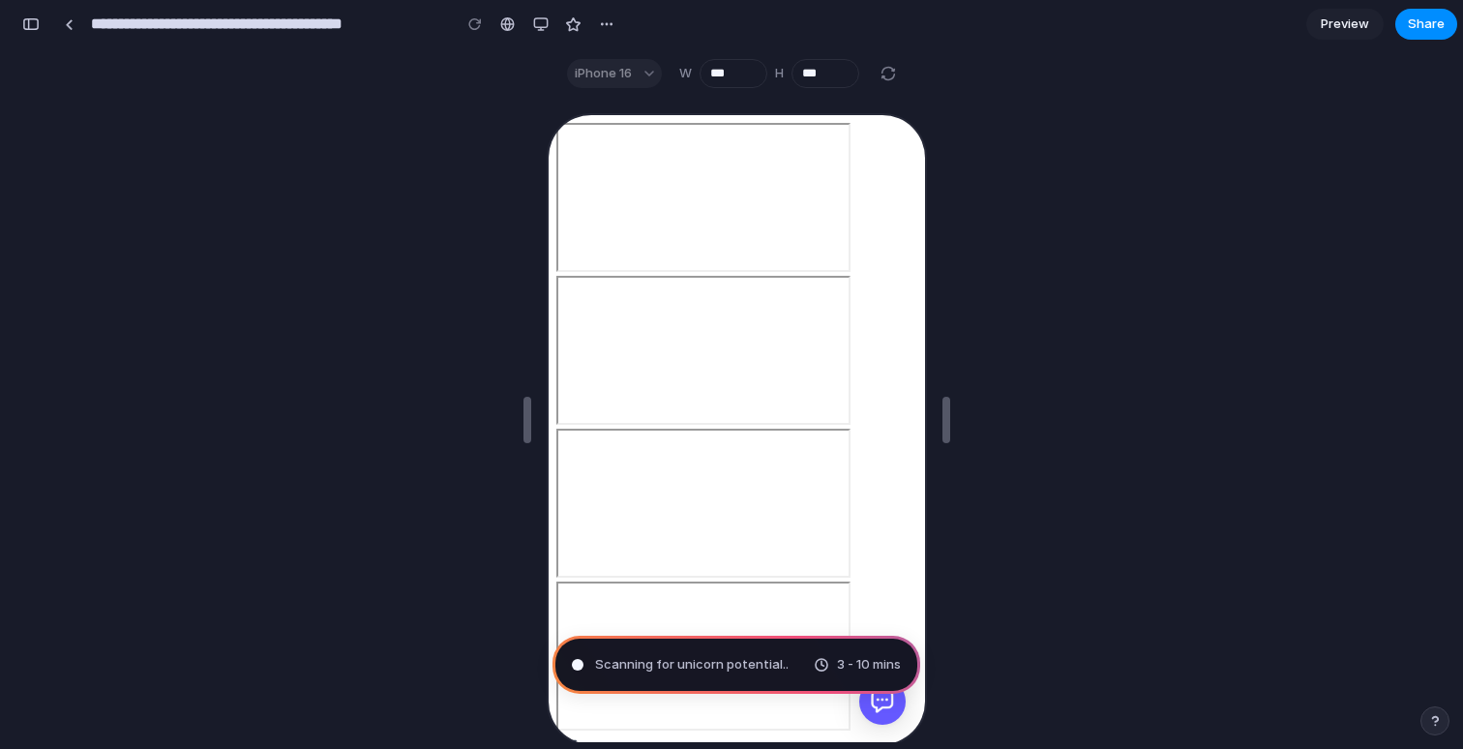
scroll to position [0, 0]
click at [541, 27] on div "button" at bounding box center [540, 23] width 15 height 15
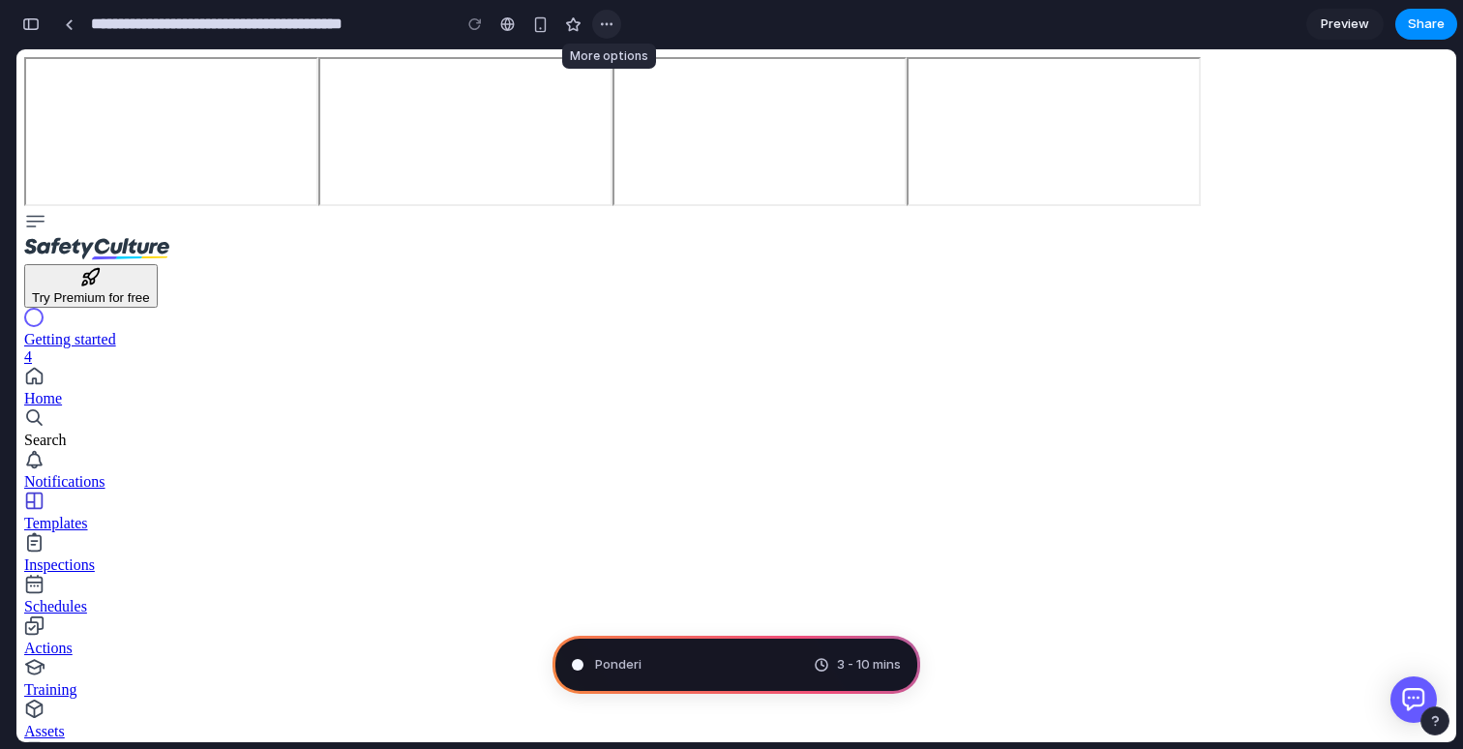
click at [599, 22] on div "button" at bounding box center [606, 23] width 15 height 15
click at [599, 22] on div "Duplicate Delete" at bounding box center [731, 374] width 1463 height 749
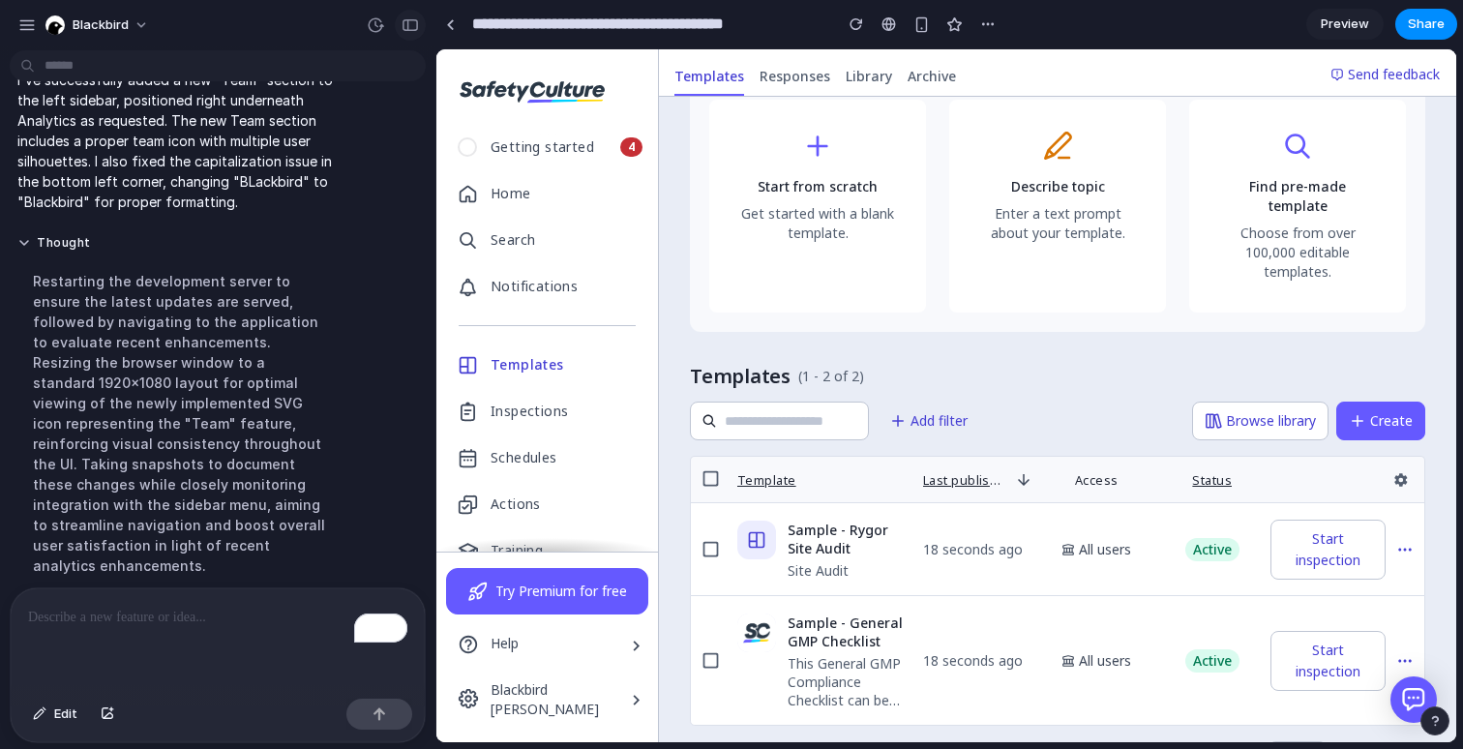
click at [405, 28] on div "button" at bounding box center [410, 25] width 17 height 14
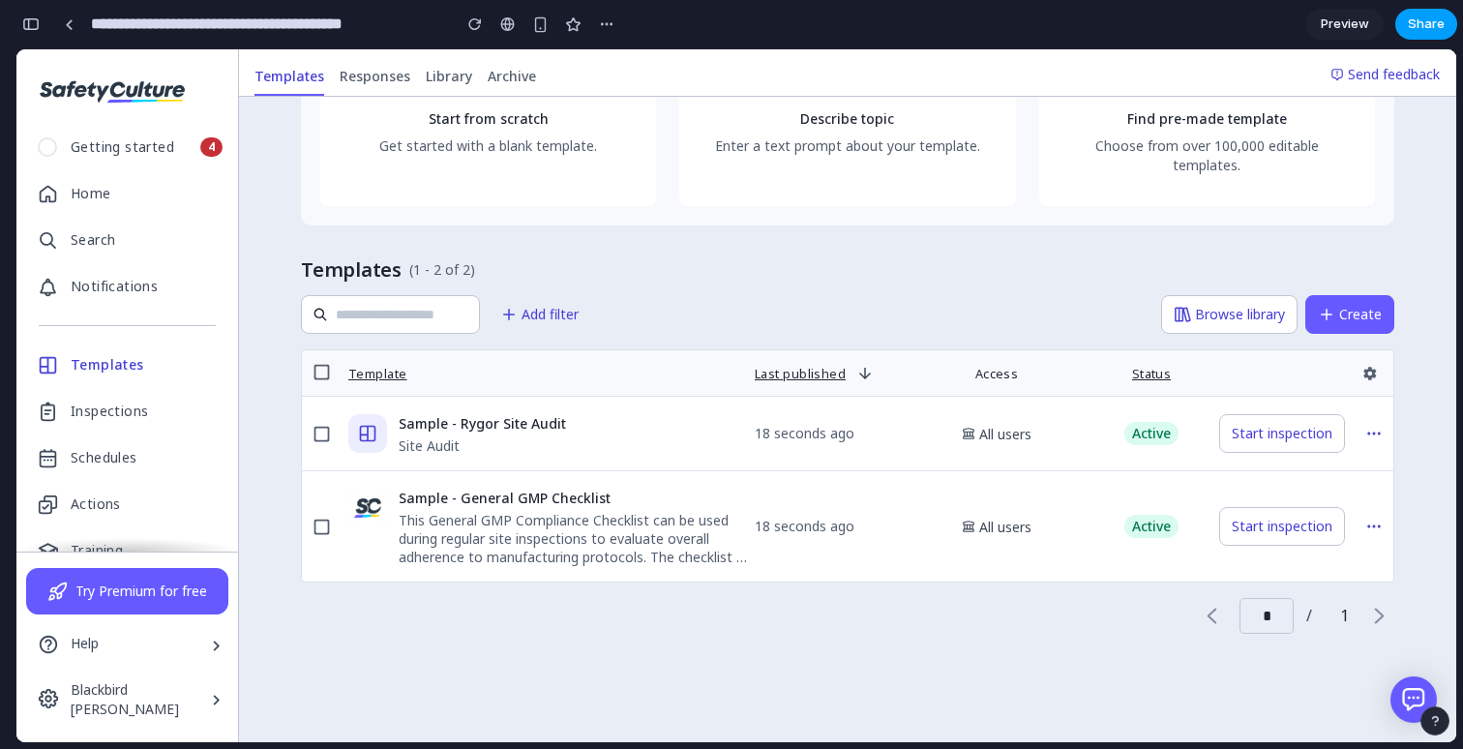
click at [1409, 31] on span "Share" at bounding box center [1426, 24] width 37 height 19
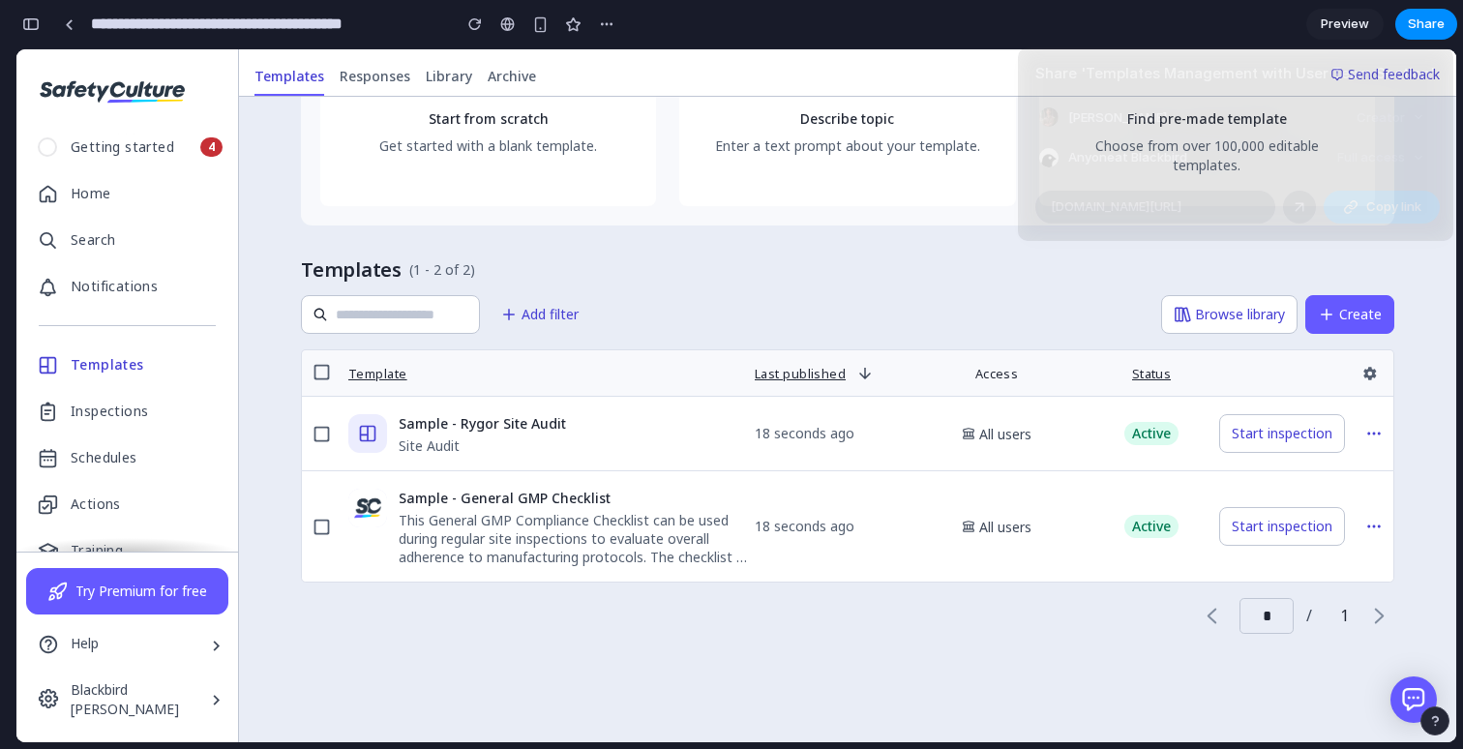
click at [1357, 198] on button "Copy link" at bounding box center [1382, 207] width 116 height 33
click at [901, 292] on div "Share ' Templates Management with User Team Section ' Max Meyer Creator Anyone …" at bounding box center [731, 374] width 1463 height 749
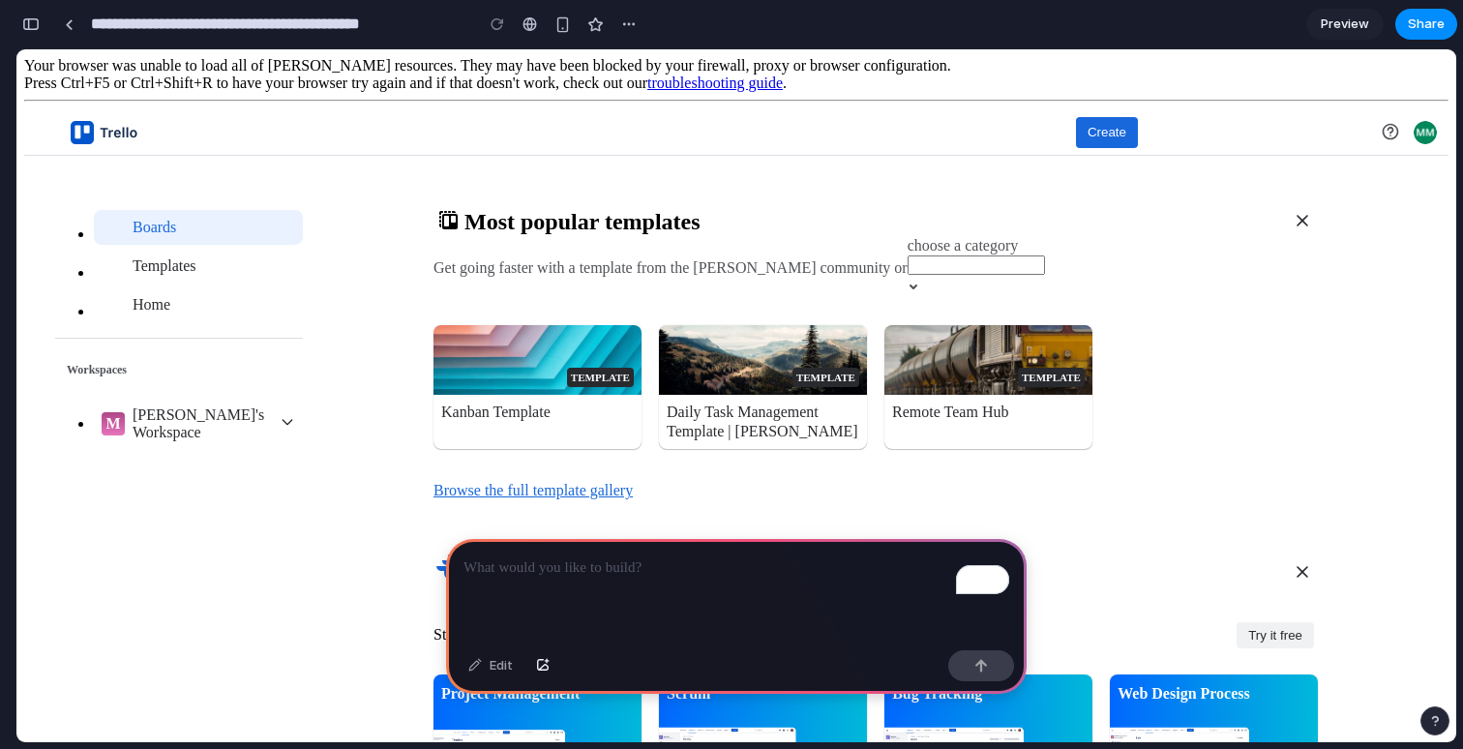
click at [579, 674] on div "Project Management" at bounding box center [538, 726] width 208 height 105
click at [265, 401] on link "M Max's Workspace" at bounding box center [198, 424] width 209 height 46
click at [289, 401] on link "M Max's Workspace" at bounding box center [198, 424] width 209 height 46
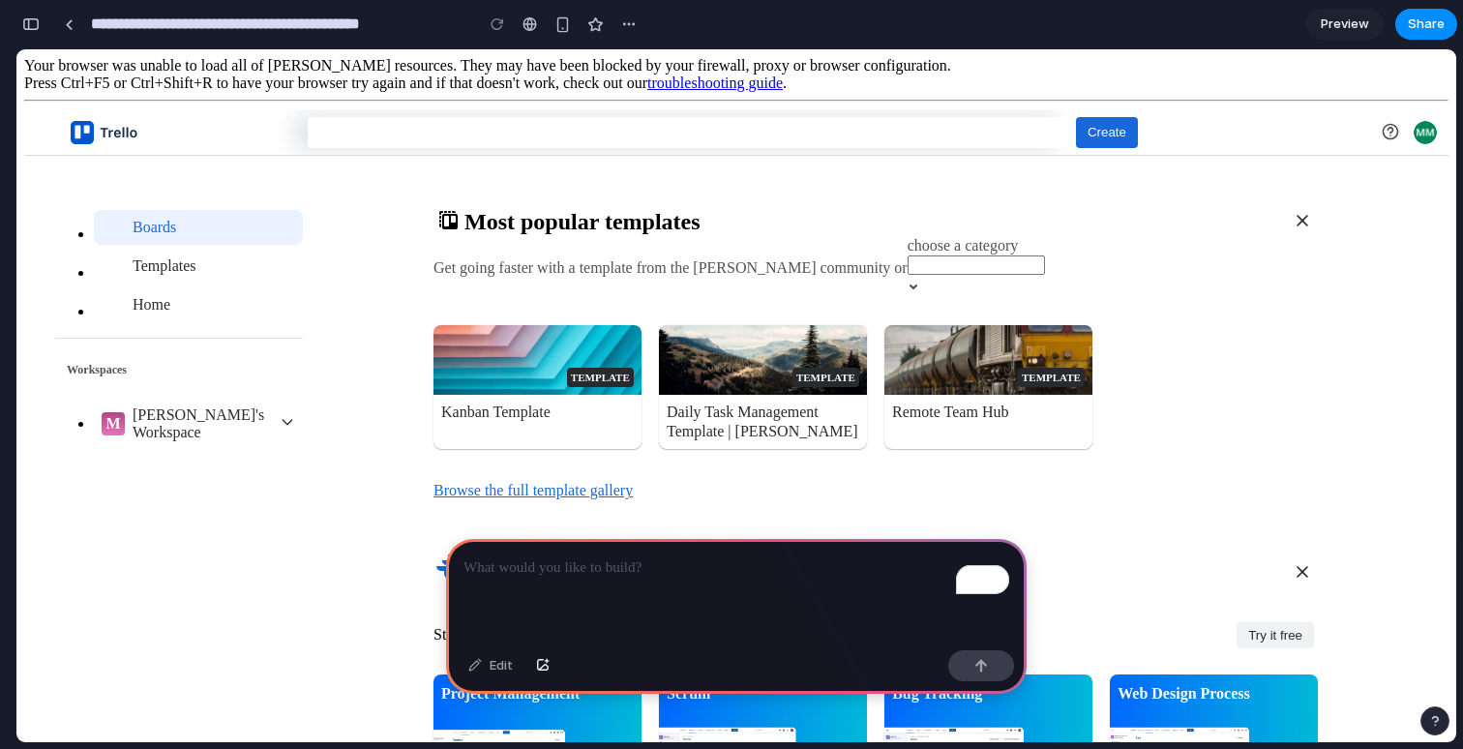
type input "*"
type input "**"
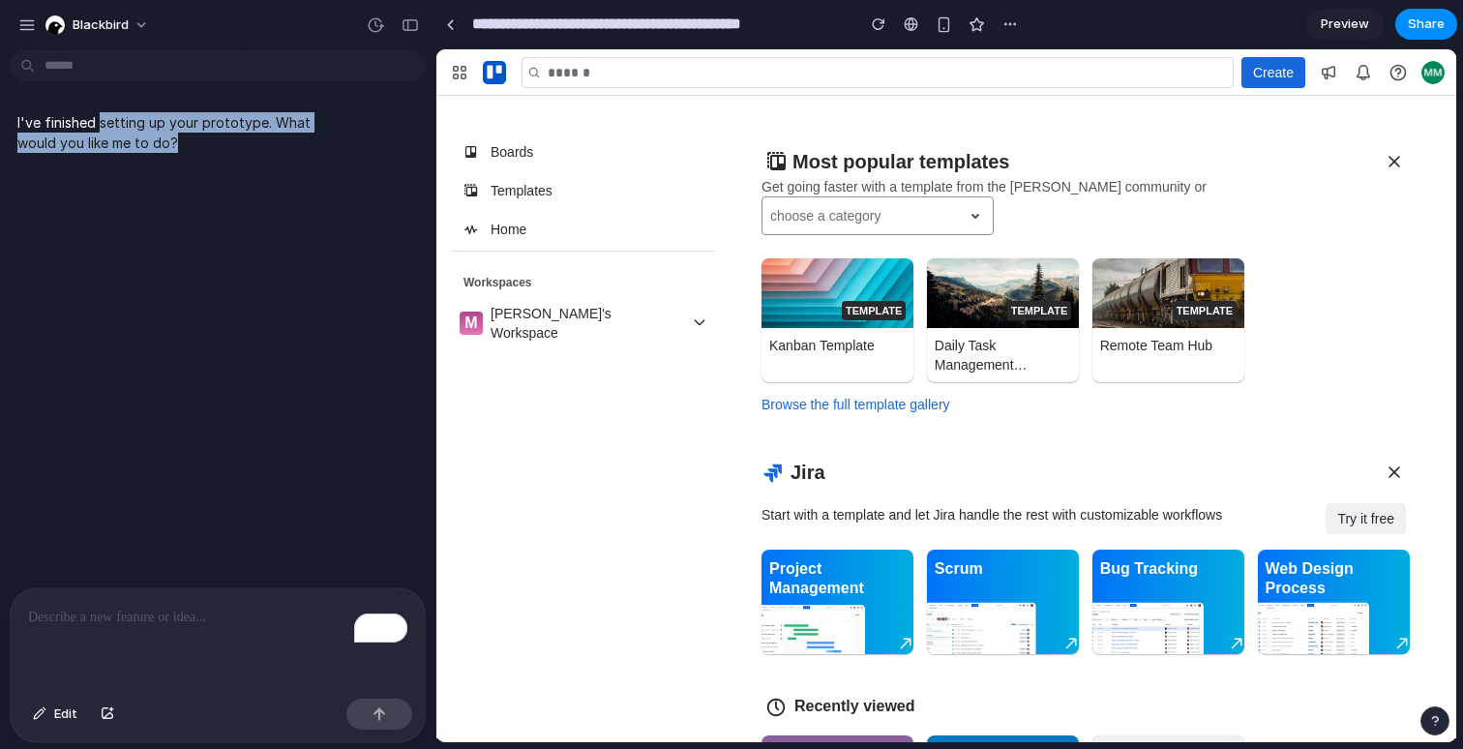
drag, startPoint x: 99, startPoint y: 125, endPoint x: 194, endPoint y: 156, distance: 100.7
click at [194, 156] on div "I've finished setting up your prototype. What would you like me to do?" at bounding box center [179, 133] width 339 height 64
